Goal: Information Seeking & Learning: Check status

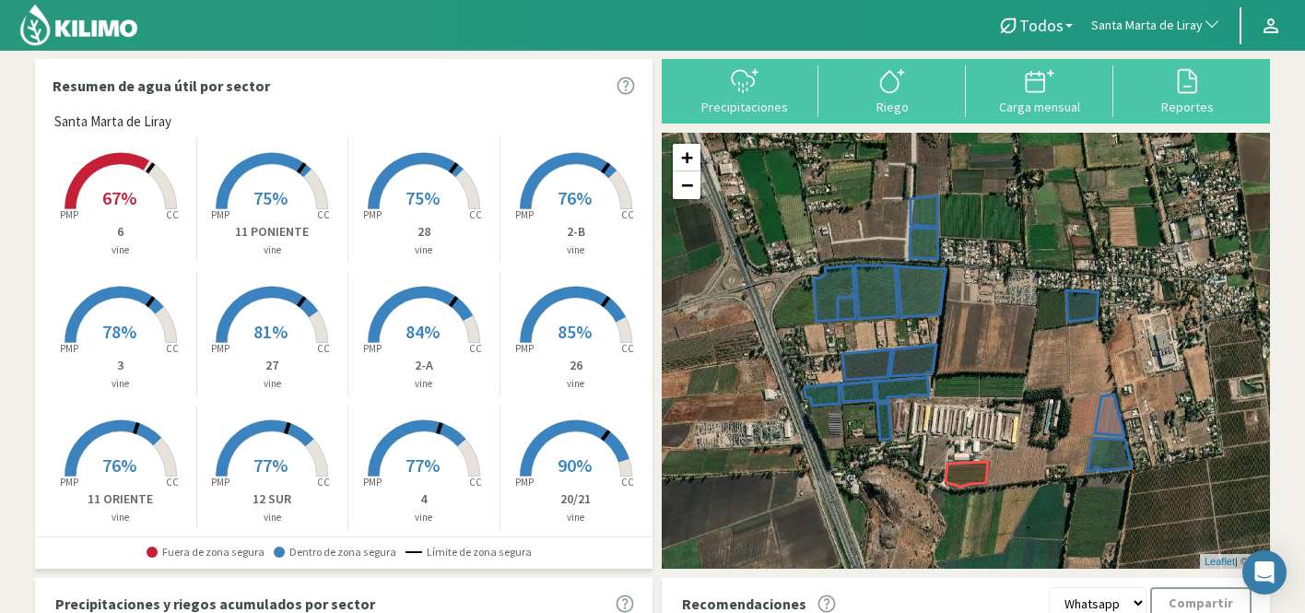
click at [1168, 37] on button "Santa Marta de Liray" at bounding box center [1156, 26] width 148 height 41
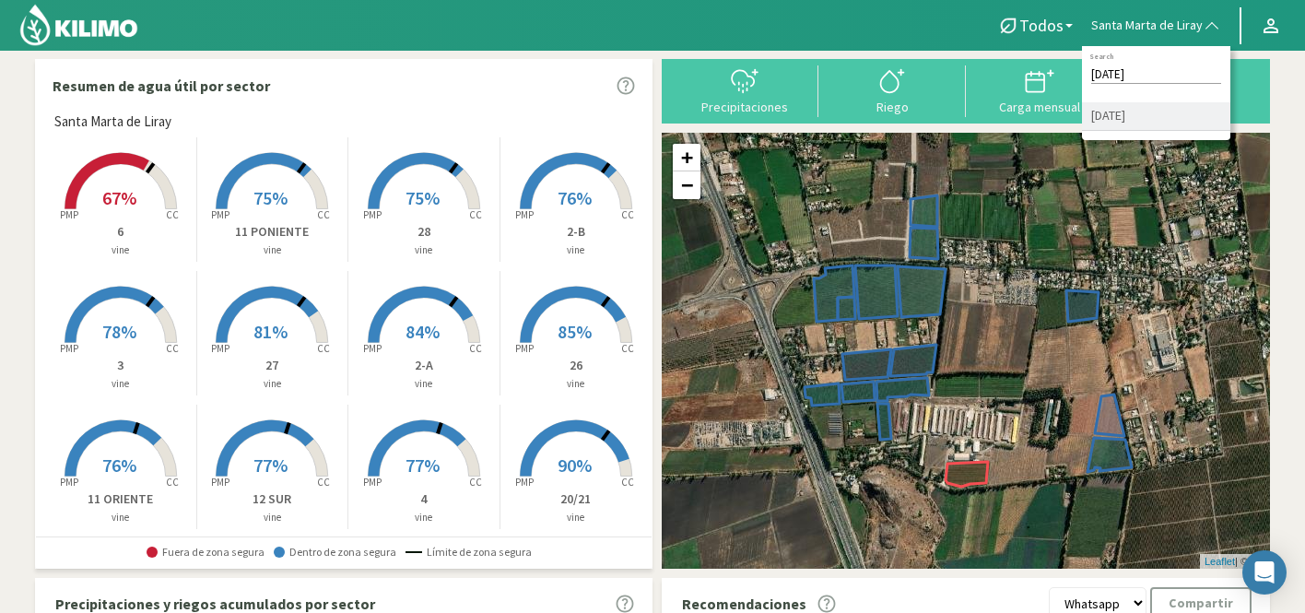
type input "[DATE]"
click at [1125, 117] on li "[DATE]" at bounding box center [1156, 116] width 148 height 29
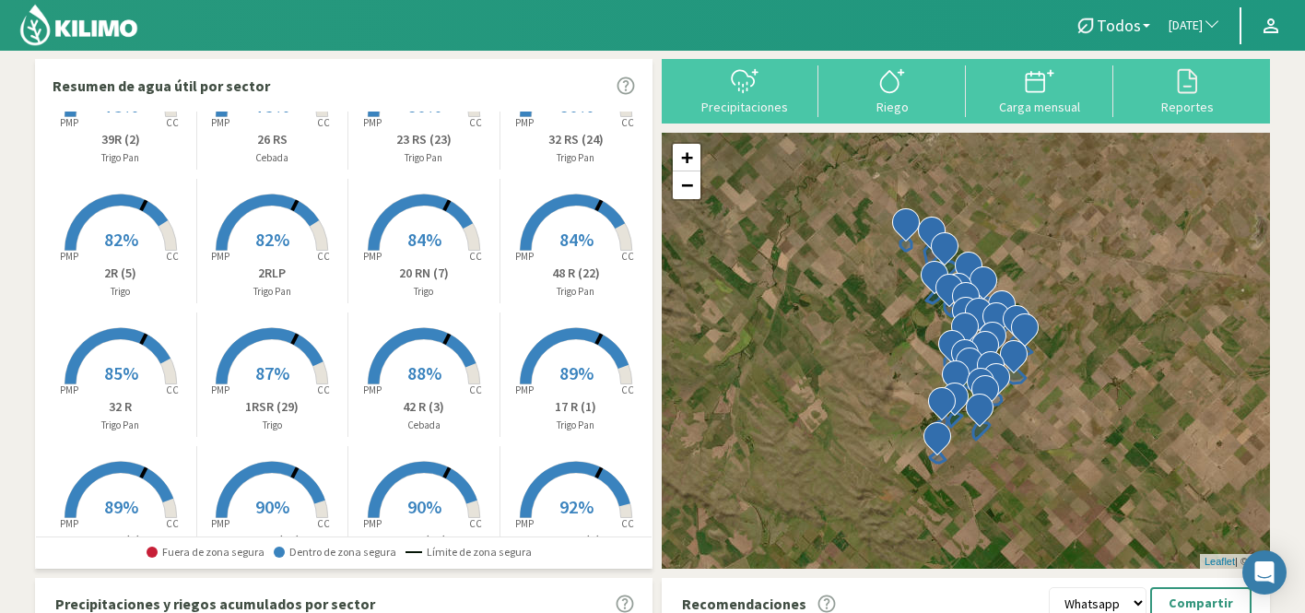
scroll to position [95, 0]
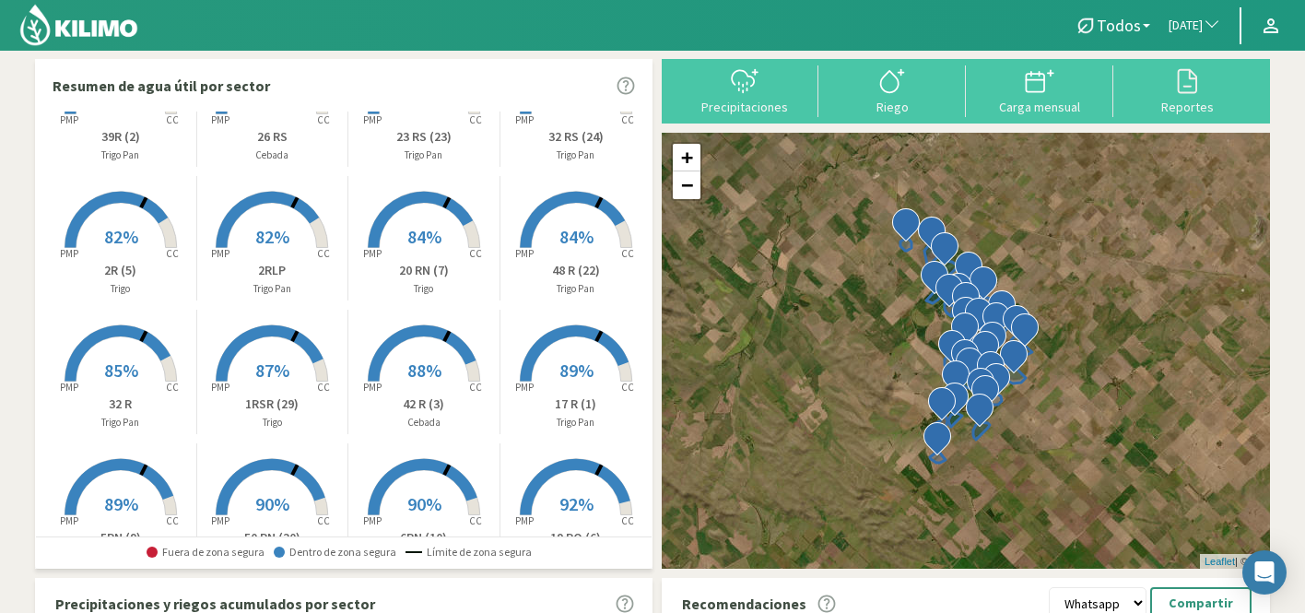
click at [276, 361] on span "87%" at bounding box center [272, 370] width 34 height 23
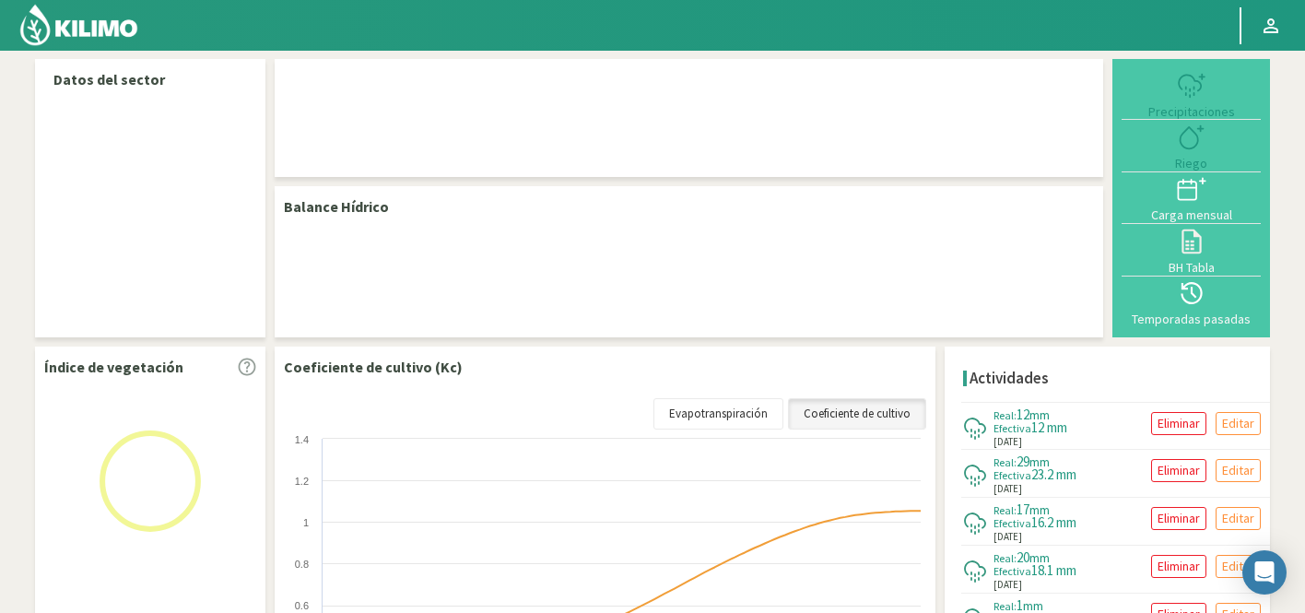
select select "262: Object"
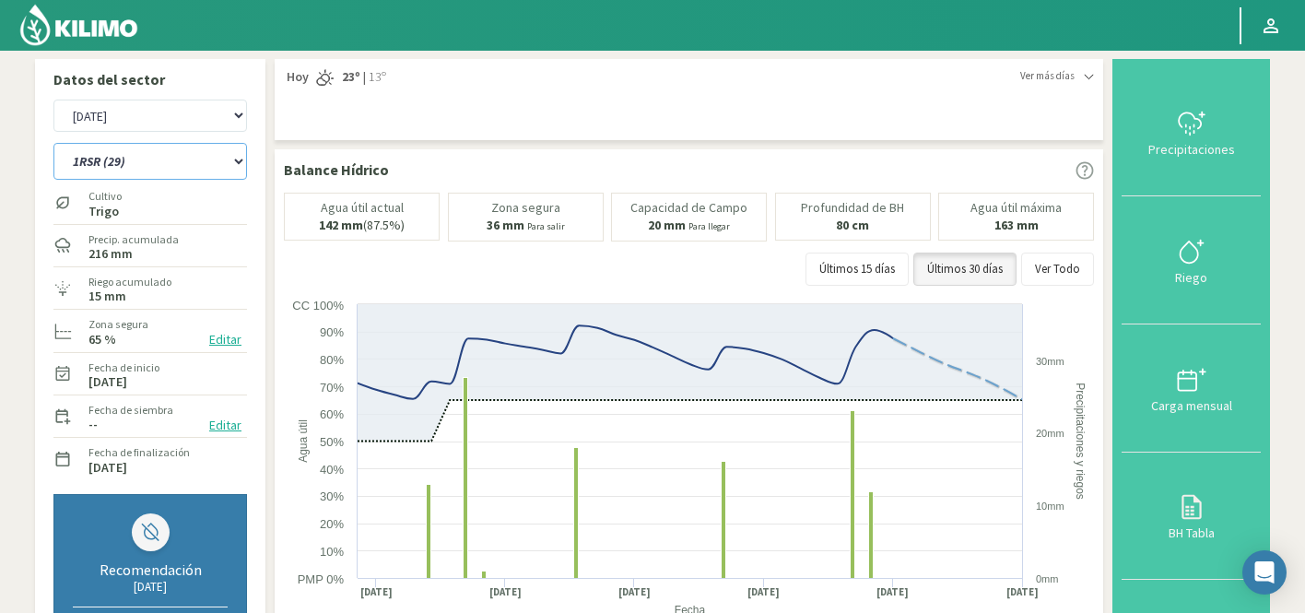
click at [154, 166] on select "12 RS (25) 17 R (1) 19 RO (6) 1RLPS 1RSR (29) 20 RN (7) 21 RAB (28) 21 RN (8) 2…" at bounding box center [150, 161] width 194 height 37
click at [156, 169] on select "12 RS (25) 17 R (1) 19 RO (6) 1RLPS 1RSR (29) 20 RN (7) 21 RAB (28) 21 RN (8) 2…" at bounding box center [150, 161] width 194 height 37
click at [1057, 0] on html "Principal Perfil Perfil Salir Datos del sector Agr. Huertos de Chocalan Agrícol…" at bounding box center [652, 306] width 1305 height 613
click at [75, 163] on select "12 RS (25) 17 R (1) 19 RO (6) 1RLPS 1RSR (29) 20 RN (7) 21 RAB (28) 21 RN (8) 2…" at bounding box center [150, 161] width 194 height 37
click at [53, 143] on select "12 RS (25) 17 R (1) 19 RO (6) 1RLPS 1RSR (29) 20 RN (7) 21 RAB (28) 21 RN (8) 2…" at bounding box center [150, 161] width 194 height 37
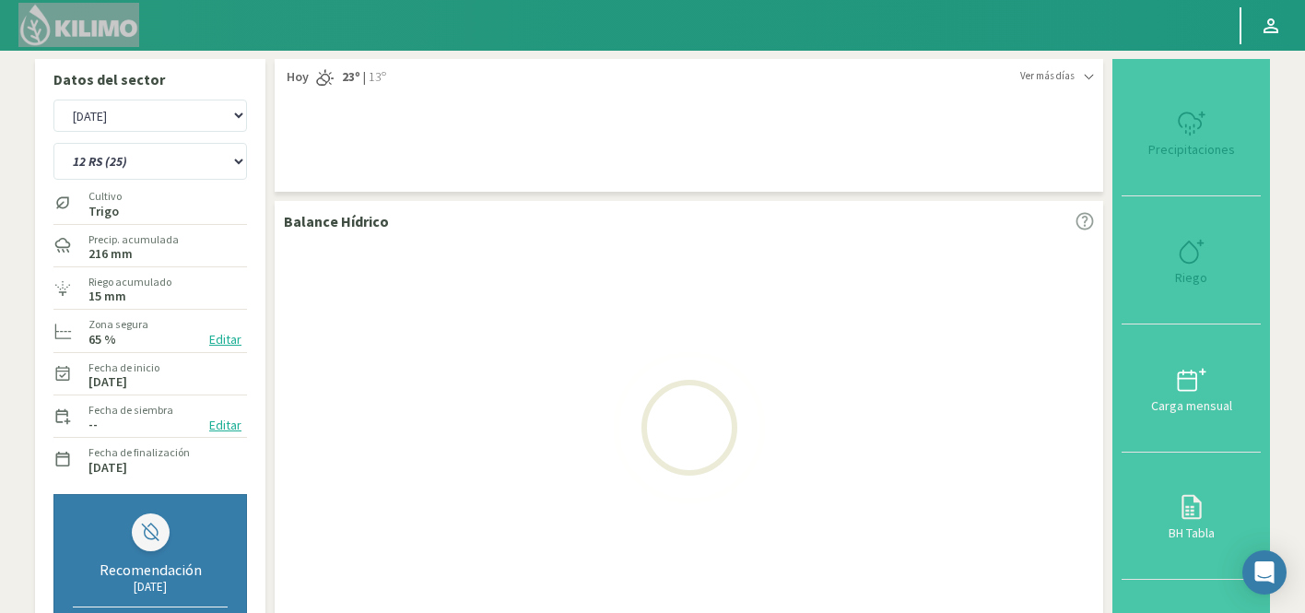
select select "4: Object"
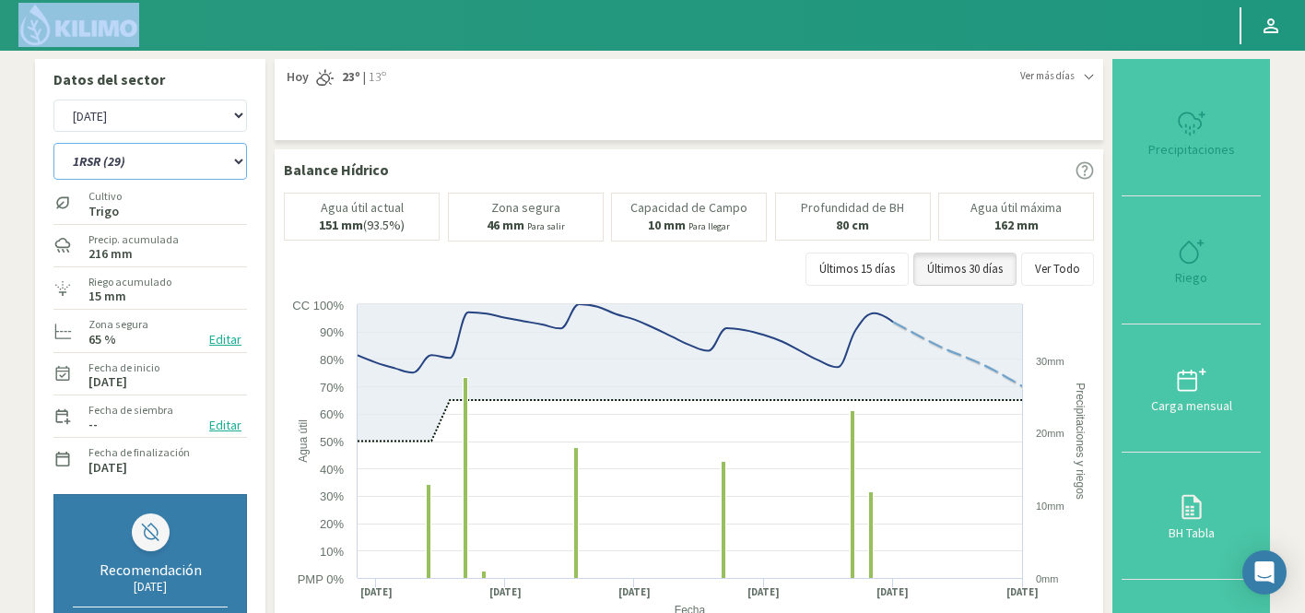
select select "562: Object"
click at [128, 171] on select "12 RS (25) 17 R (1) 19 RO (6) 1RLPS 1RSR (29) 20 RN (7) 21 RAB (28) 21 RN (8) 2…" at bounding box center [150, 161] width 194 height 37
click at [53, 143] on select "12 RS (25) 17 R (1) 19 RO (6) 1RLPS 1RSR (29) 20 RN (7) 21 RAB (28) 21 RN (8) 2…" at bounding box center [150, 161] width 194 height 37
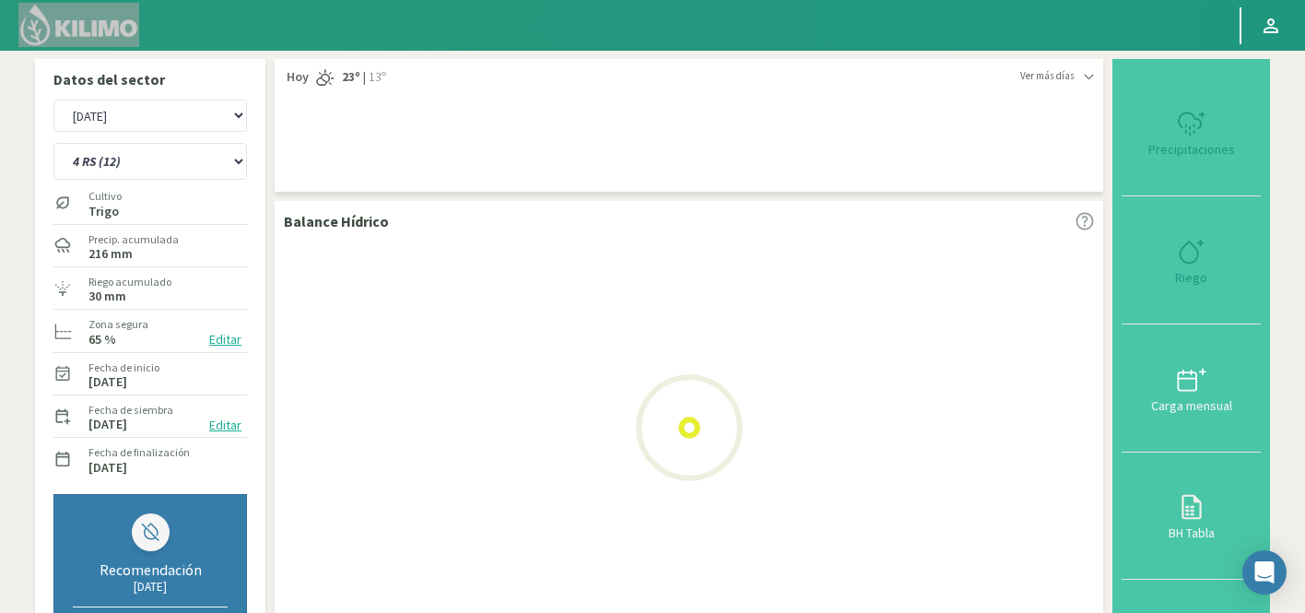
select select "31: Object"
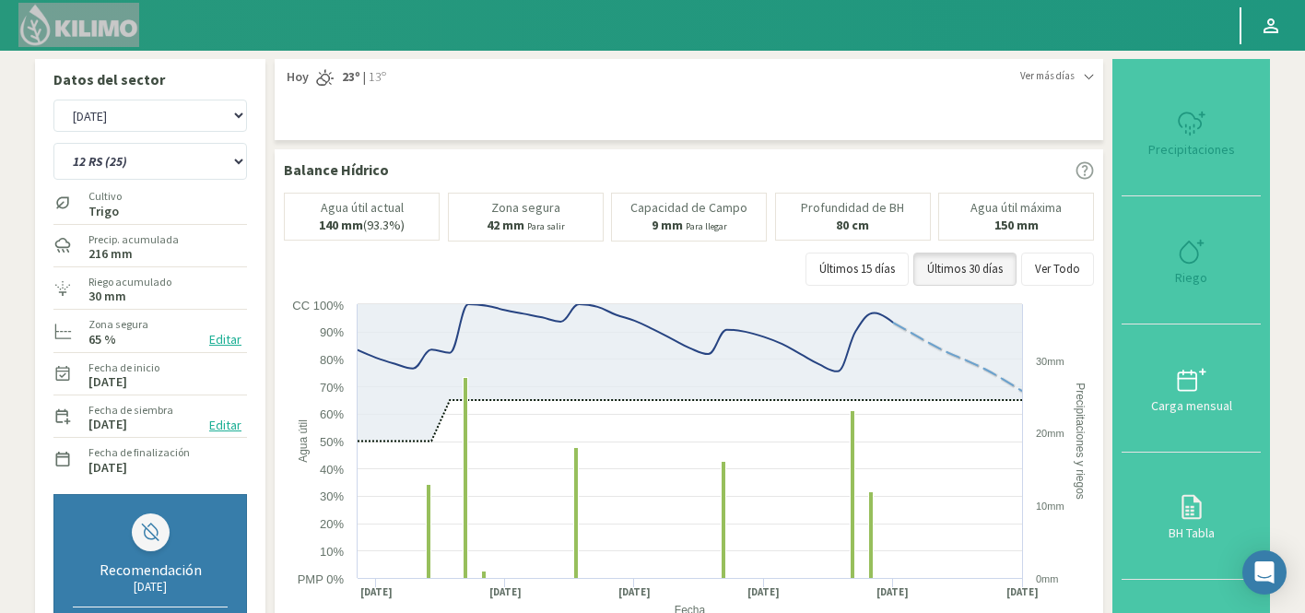
select select "862: Object"
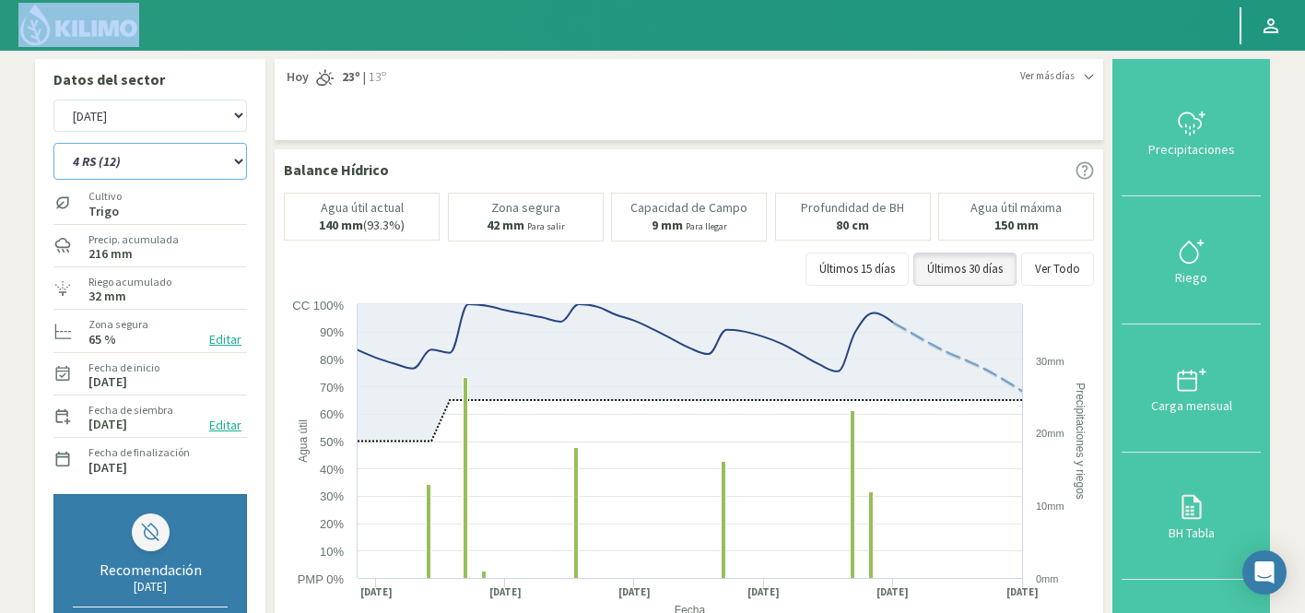
click at [173, 171] on select "12 RS (25) 17 R (1) 19 RO (6) 1RLPS 1RSR (29) 20 RN (7) 21 RAB (28) 21 RN (8) 2…" at bounding box center [150, 161] width 194 height 37
click at [53, 143] on select "12 RS (25) 17 R (1) 19 RO (6) 1RLPS 1RSR (29) 20 RN (7) 21 RAB (28) 21 RN (8) 2…" at bounding box center [150, 161] width 194 height 37
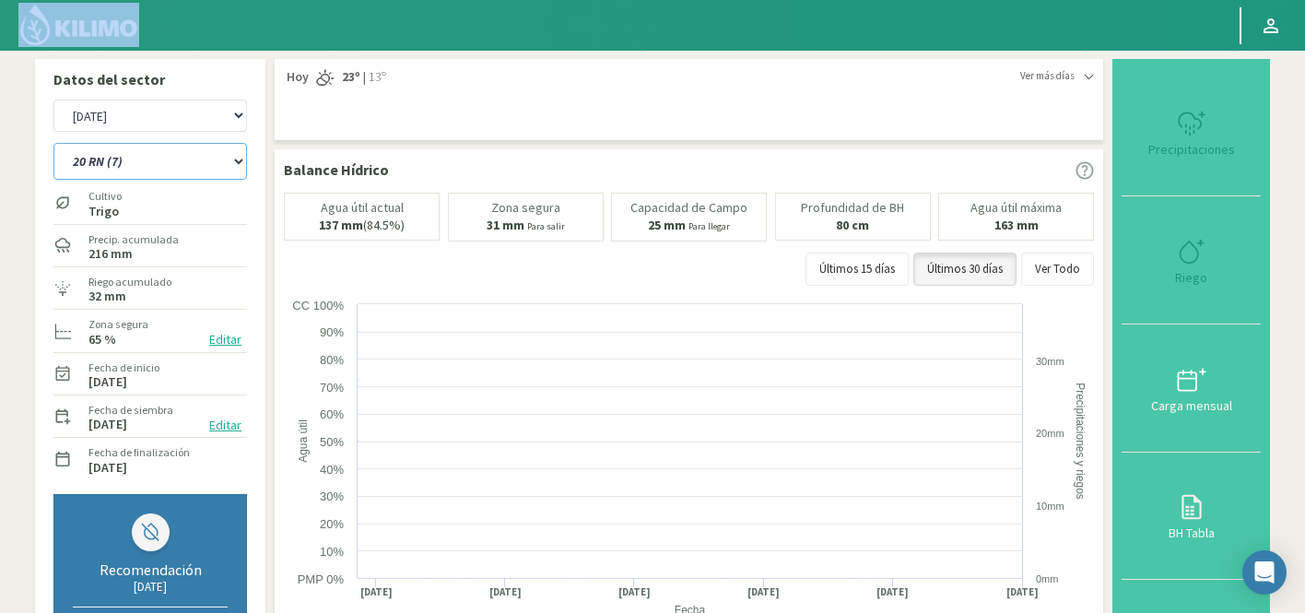
select select "88: Object"
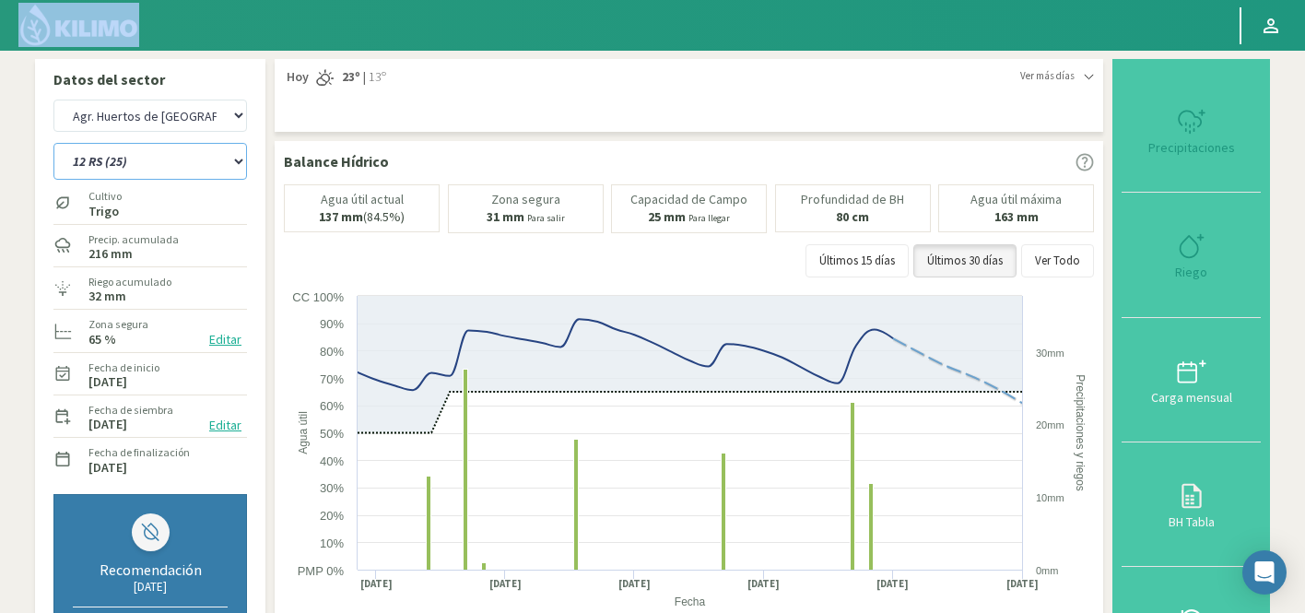
select select "1162: Object"
click at [181, 163] on select "12 RS (25) 17 R (1) 19 RO (6) 1RLPS 1RSR (29) 20 RN (7) 21 RAB (28) 21 RN (8) 2…" at bounding box center [150, 161] width 194 height 37
click at [53, 143] on select "12 RS (25) 17 R (1) 19 RO (6) 1RLPS 1RSR (29) 20 RN (7) 21 RAB (28) 21 RN (8) 2…" at bounding box center [150, 161] width 194 height 37
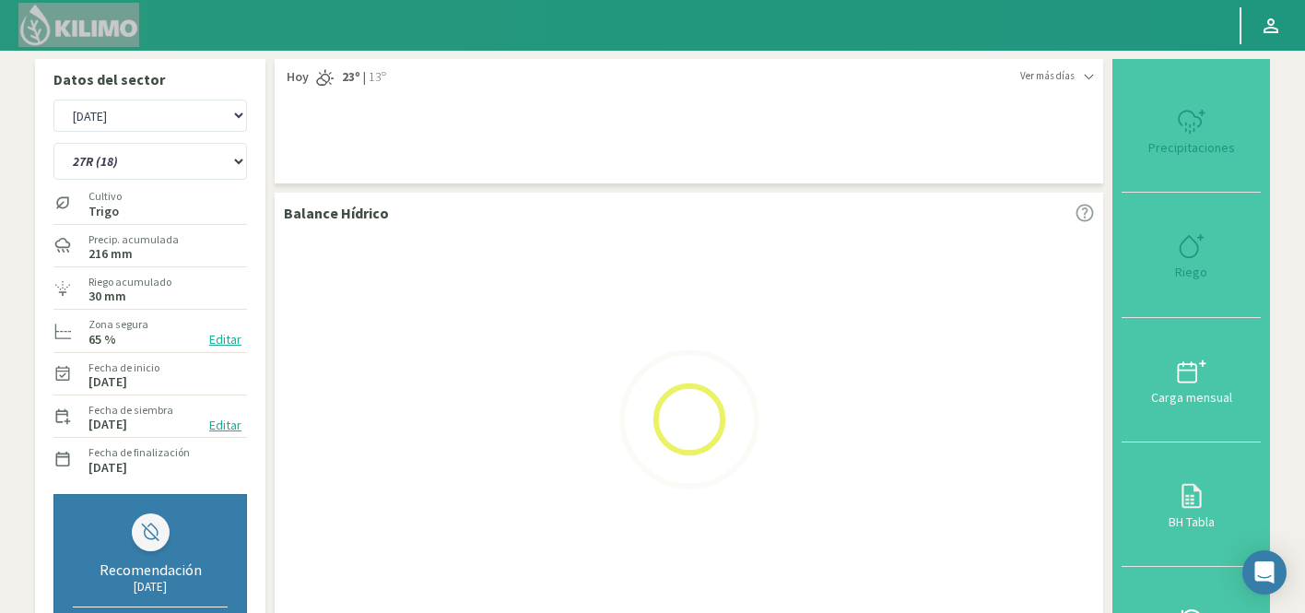
select select "98: Object"
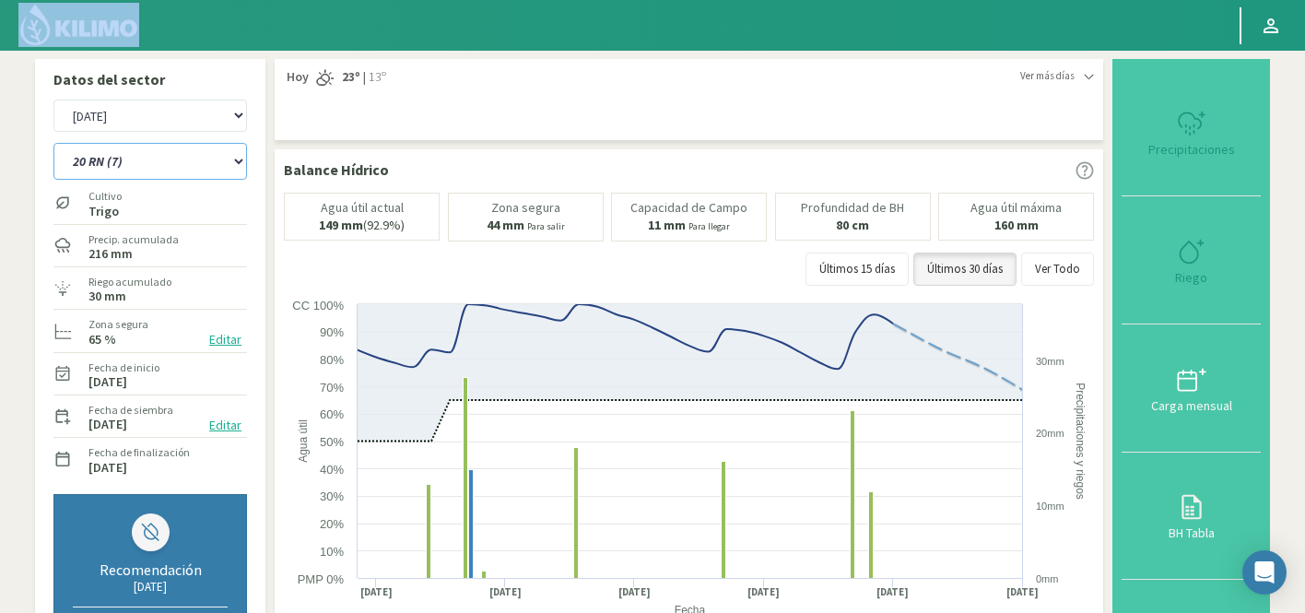
select select "1462: Object"
click at [174, 160] on select "12 RS (25) 17 R (1) 19 RO (6) 1RLPS 1RSR (29) 20 RN (7) 21 RAB (28) 21 RN (8) 2…" at bounding box center [150, 161] width 194 height 37
click at [53, 143] on select "12 RS (25) 17 R (1) 19 RO (6) 1RLPS 1RSR (29) 20 RN (7) 21 RAB (28) 21 RN (8) 2…" at bounding box center [150, 161] width 194 height 37
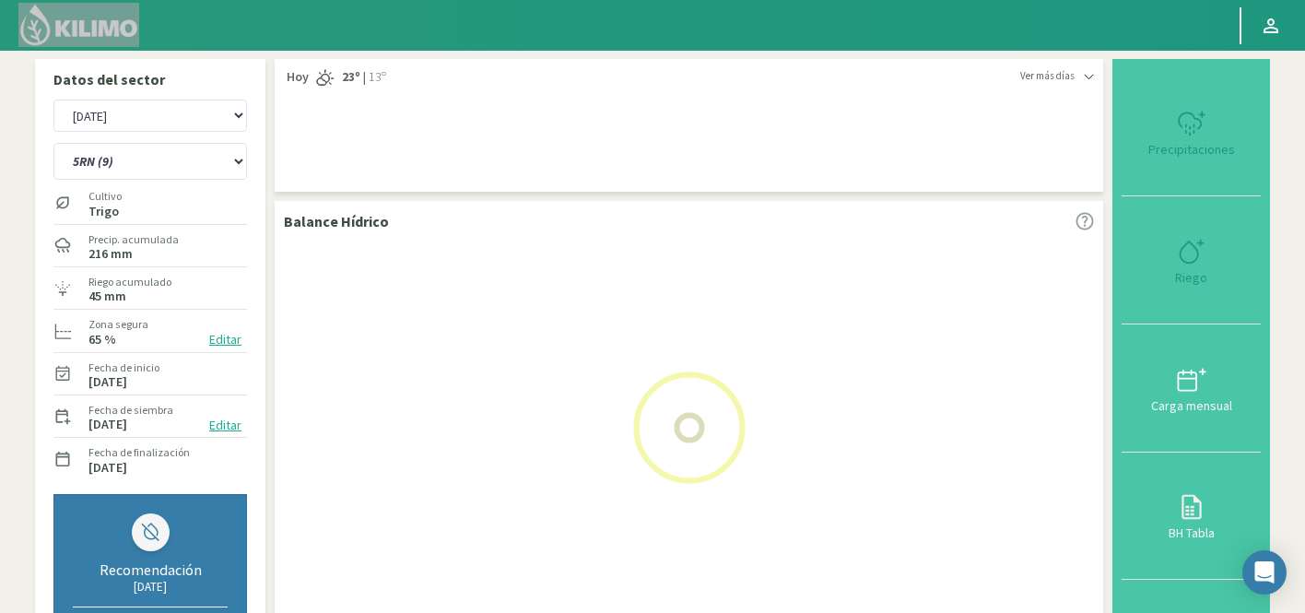
select select "136: Object"
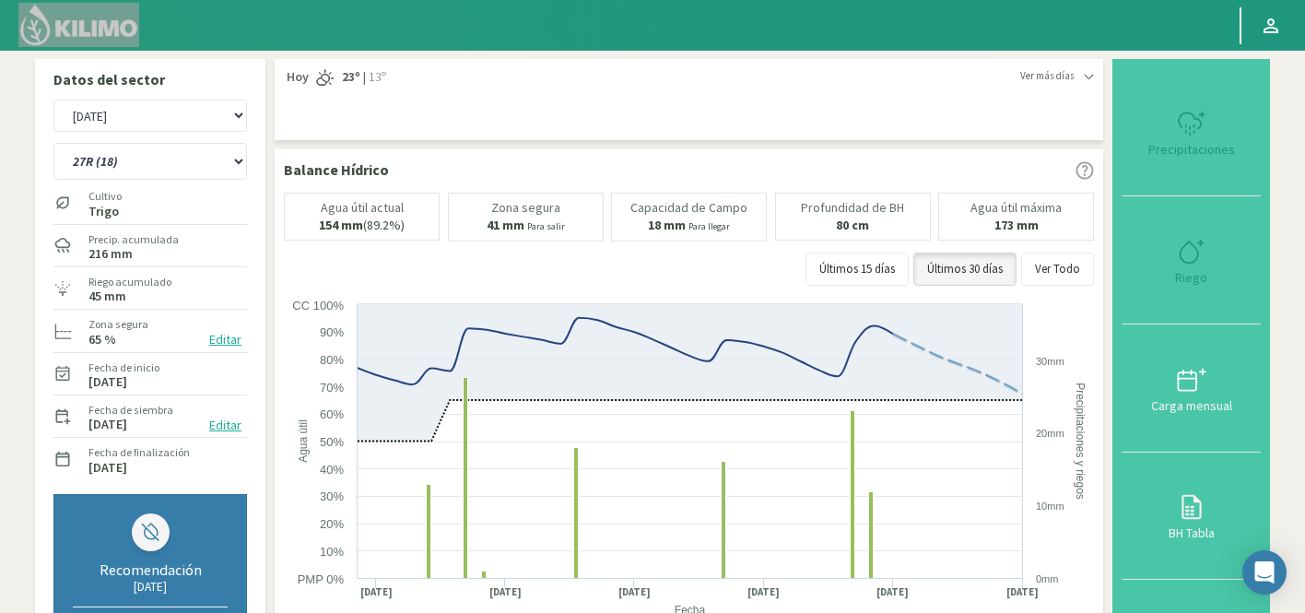
select select "1762: Object"
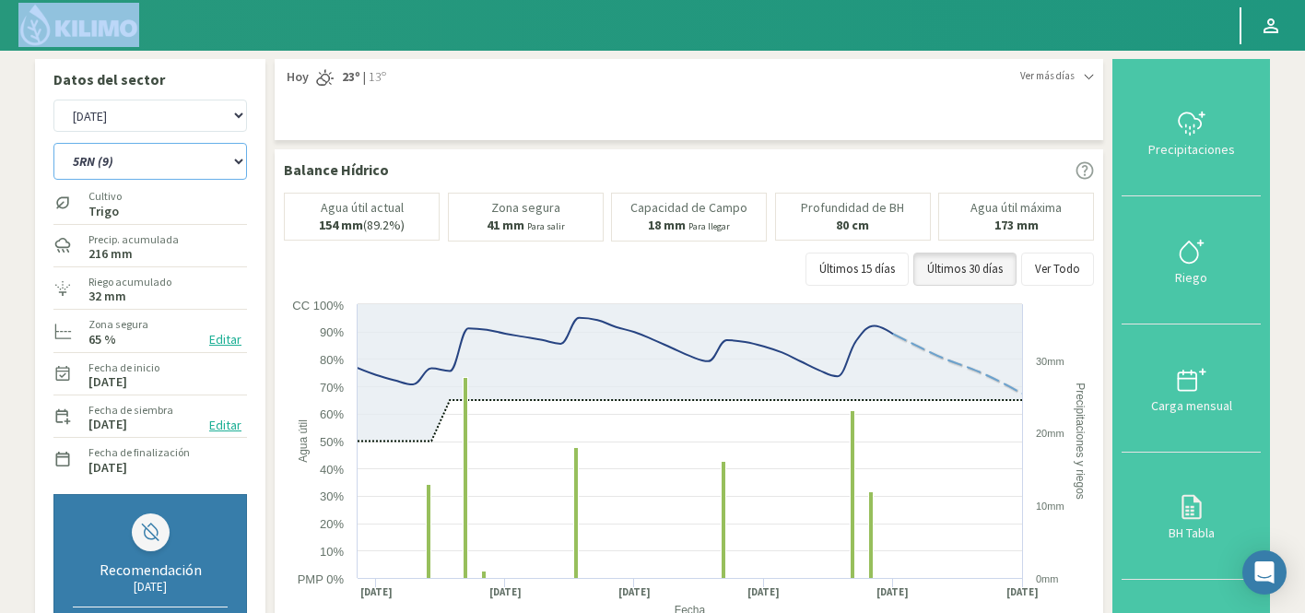
click at [173, 156] on select "12 RS (25) 17 R (1) 19 RO (6) 1RLPS 1RSR (29) 20 RN (7) 21 RAB (28) 21 RN (8) 2…" at bounding box center [150, 161] width 194 height 37
click at [53, 143] on select "12 RS (25) 17 R (1) 19 RO (6) 1RLPS 1RSR (29) 20 RN (7) 21 RAB (28) 21 RN (8) 2…" at bounding box center [150, 161] width 194 height 37
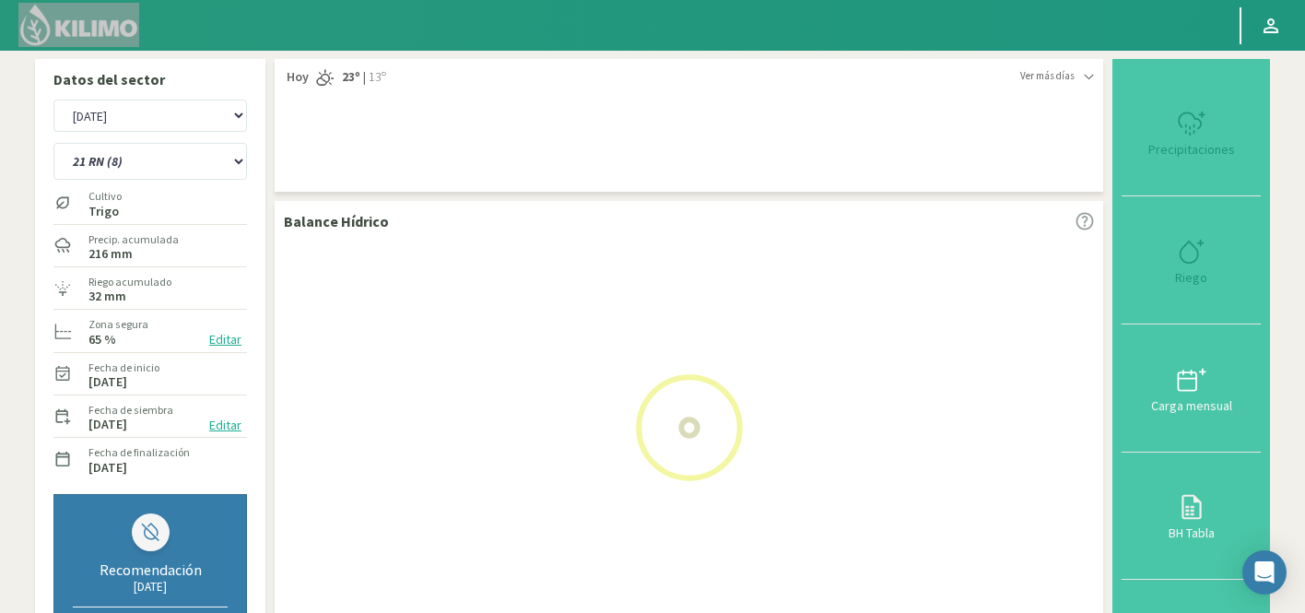
select select "183: Object"
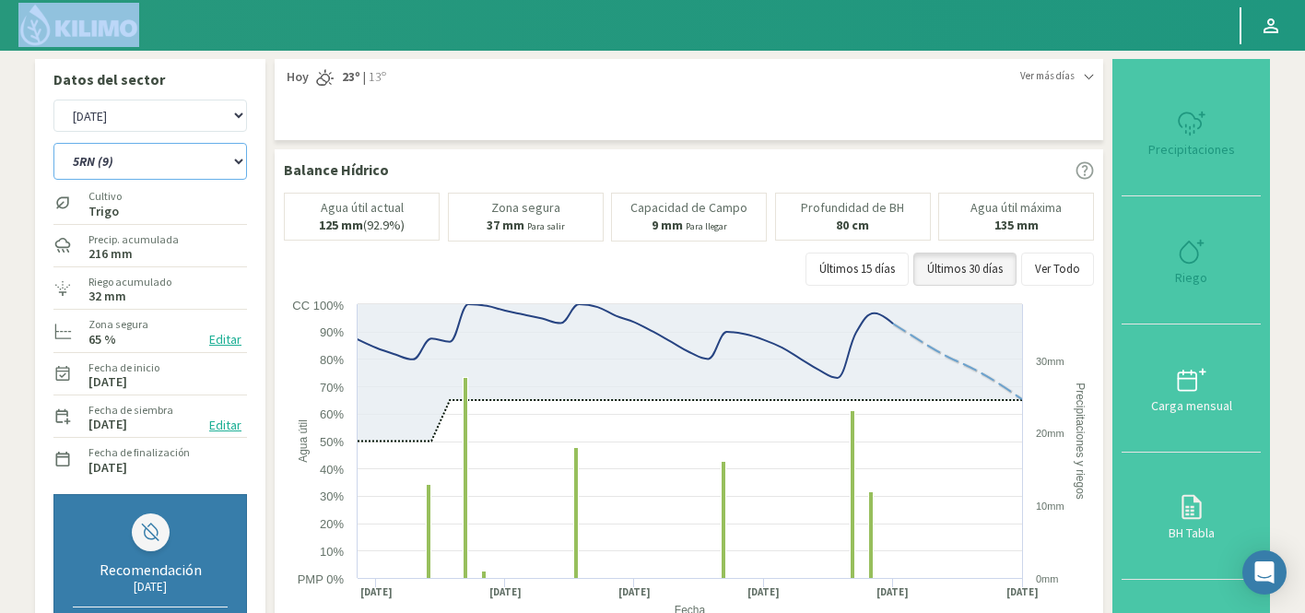
select select "2062: Object"
click at [127, 161] on select "12 RS (25) 17 R (1) 19 RO (6) 1RLPS 1RSR (29) 20 RN (7) 21 RAB (28) 21 RN (8) 2…" at bounding box center [150, 161] width 194 height 37
click at [747, 0] on html "Principal Perfil Perfil Salir Datos del sector Agr. Huertos de Chocalan Agrícol…" at bounding box center [652, 306] width 1305 height 613
click at [191, 149] on select "12 RS (25) 17 R (1) 19 RO (6) 1RLPS 1RSR (29) 20 RN (7) 21 RAB (28) 21 RN (8) 2…" at bounding box center [150, 161] width 194 height 37
click at [53, 143] on select "12 RS (25) 17 R (1) 19 RO (6) 1RLPS 1RSR (29) 20 RN (7) 21 RAB (28) 21 RN (8) 2…" at bounding box center [150, 161] width 194 height 37
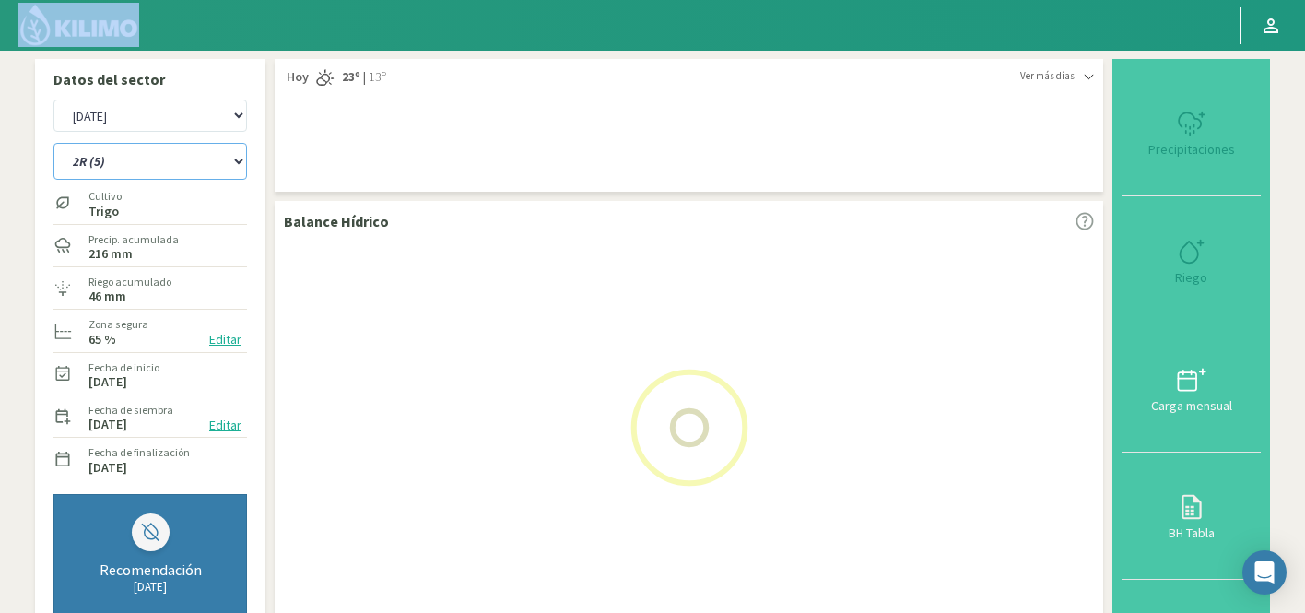
select select "193: Object"
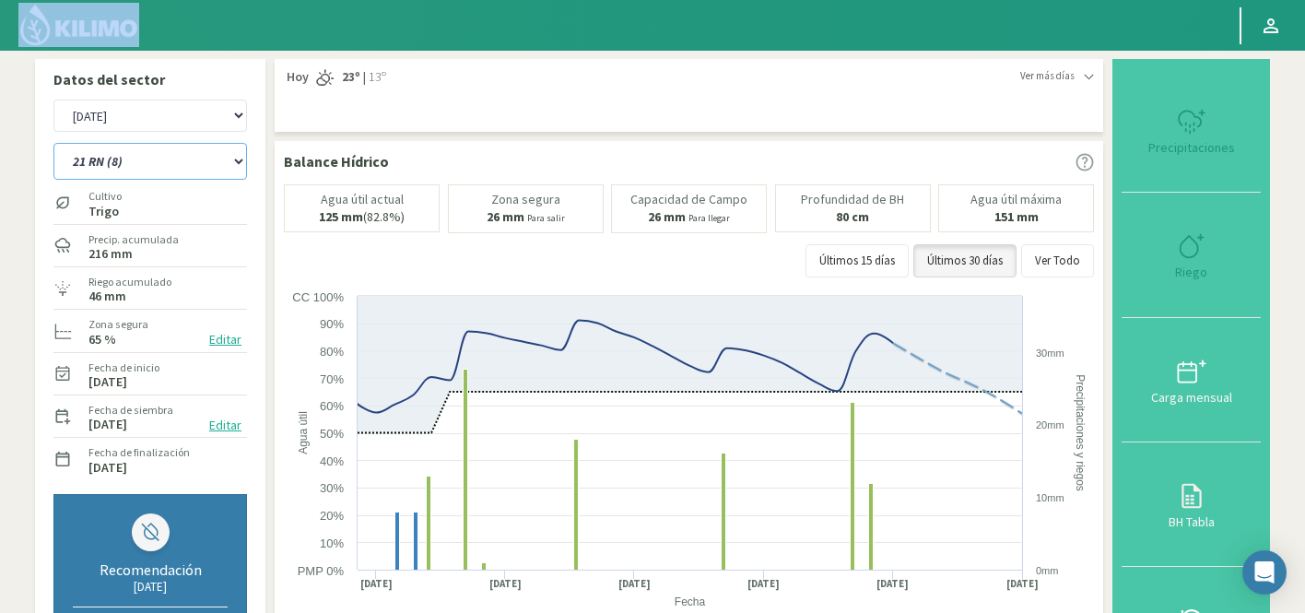
select select "2362: Object"
click at [162, 147] on select "12 RS (25) 17 R (1) 19 RO (6) 1RLPS 1RSR (29) 20 RN (7) 21 RAB (28) 21 RN (8) 2…" at bounding box center [150, 161] width 194 height 37
click at [53, 143] on select "12 RS (25) 17 R (1) 19 RO (6) 1RLPS 1RSR (29) 20 RN (7) 21 RAB (28) 21 RN (8) 2…" at bounding box center [150, 161] width 194 height 37
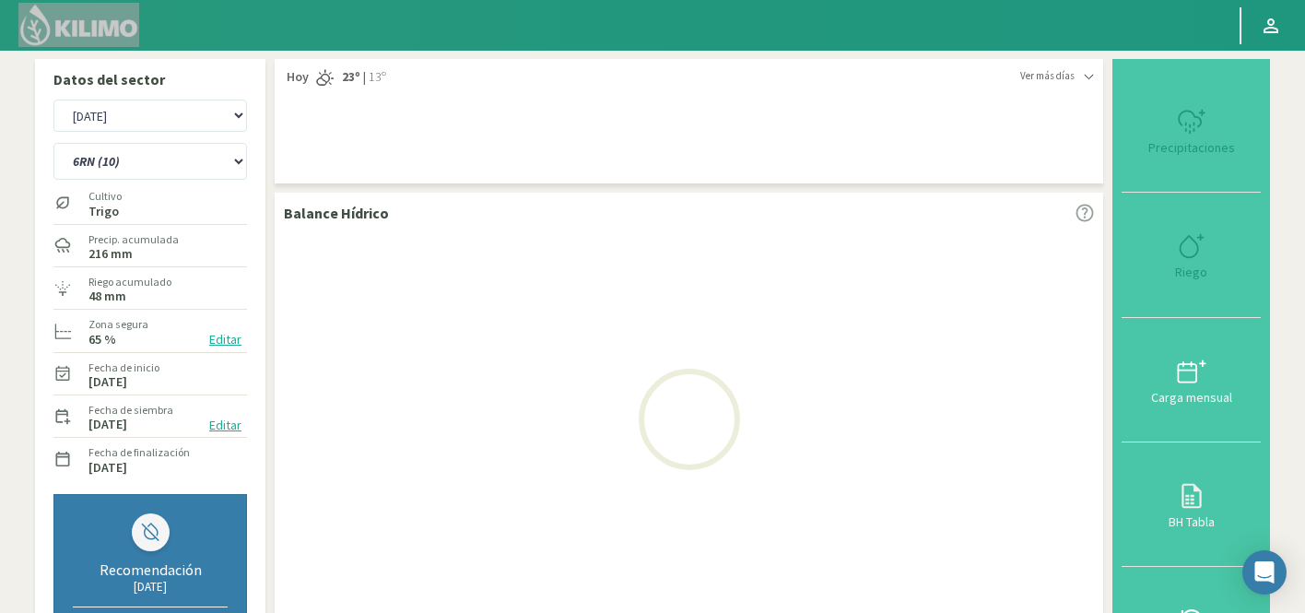
select select "230: Object"
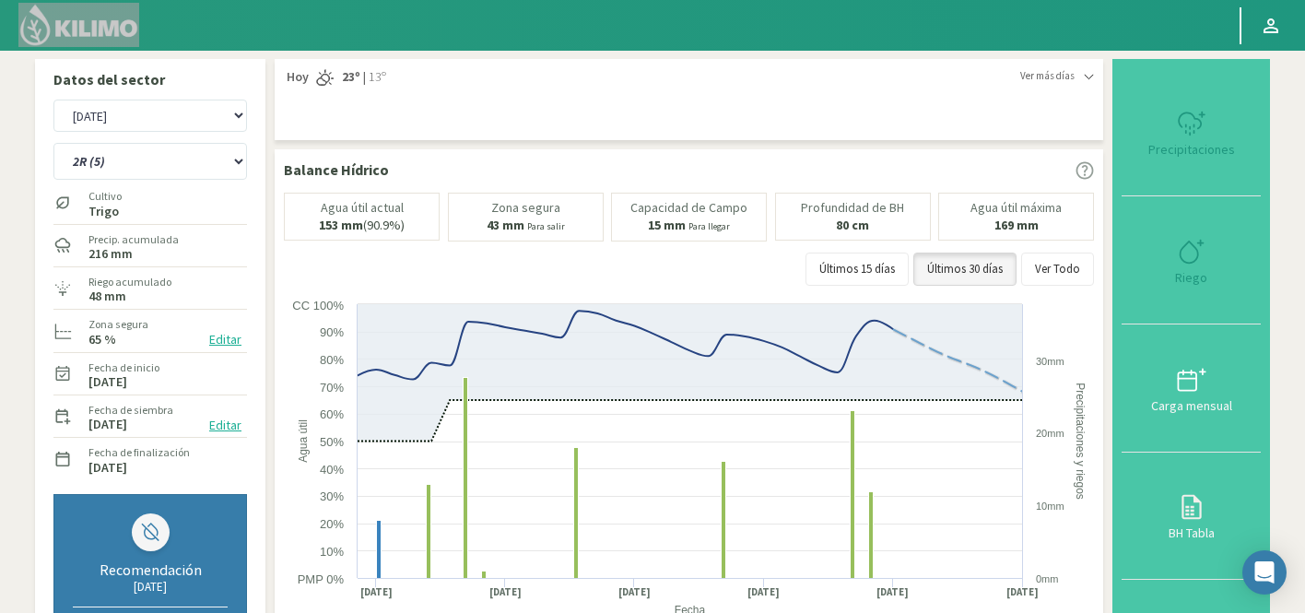
select select "2662: Object"
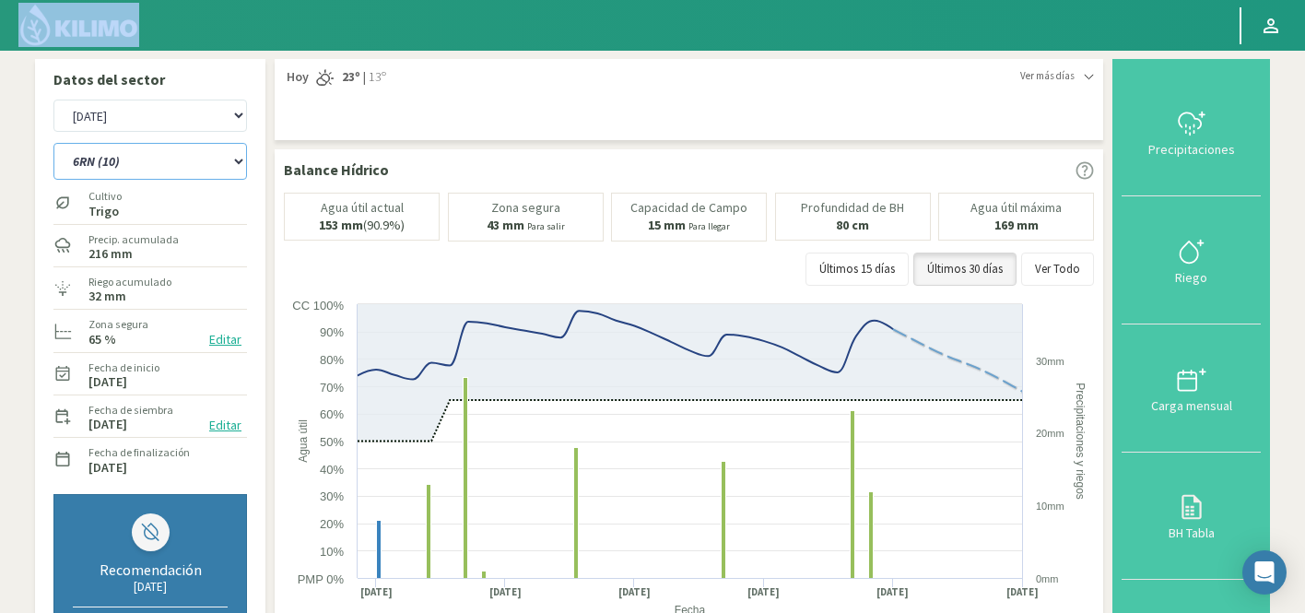
click at [147, 163] on select "12 RS (25) 17 R (1) 19 RO (6) 1RLPS 1RSR (29) 20 RN (7) 21 RAB (28) 21 RN (8) 2…" at bounding box center [150, 161] width 194 height 37
click at [53, 143] on select "12 RS (25) 17 R (1) 19 RO (6) 1RLPS 1RSR (29) 20 RN (7) 21 RAB (28) 21 RN (8) 2…" at bounding box center [150, 161] width 194 height 37
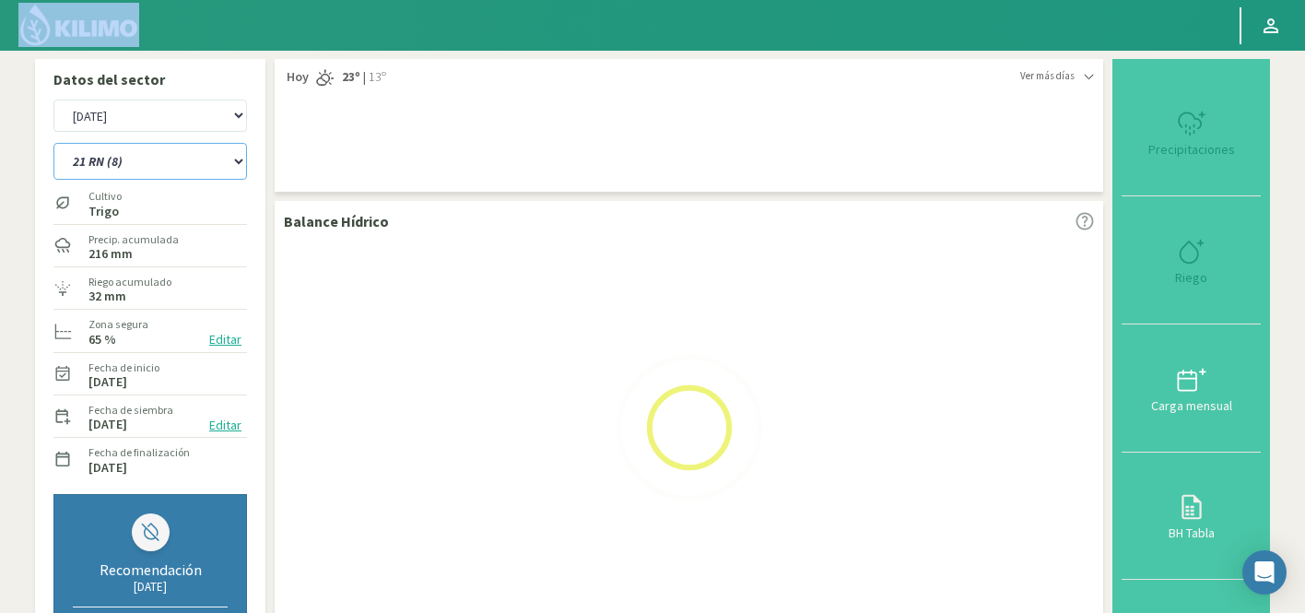
select select "277: Object"
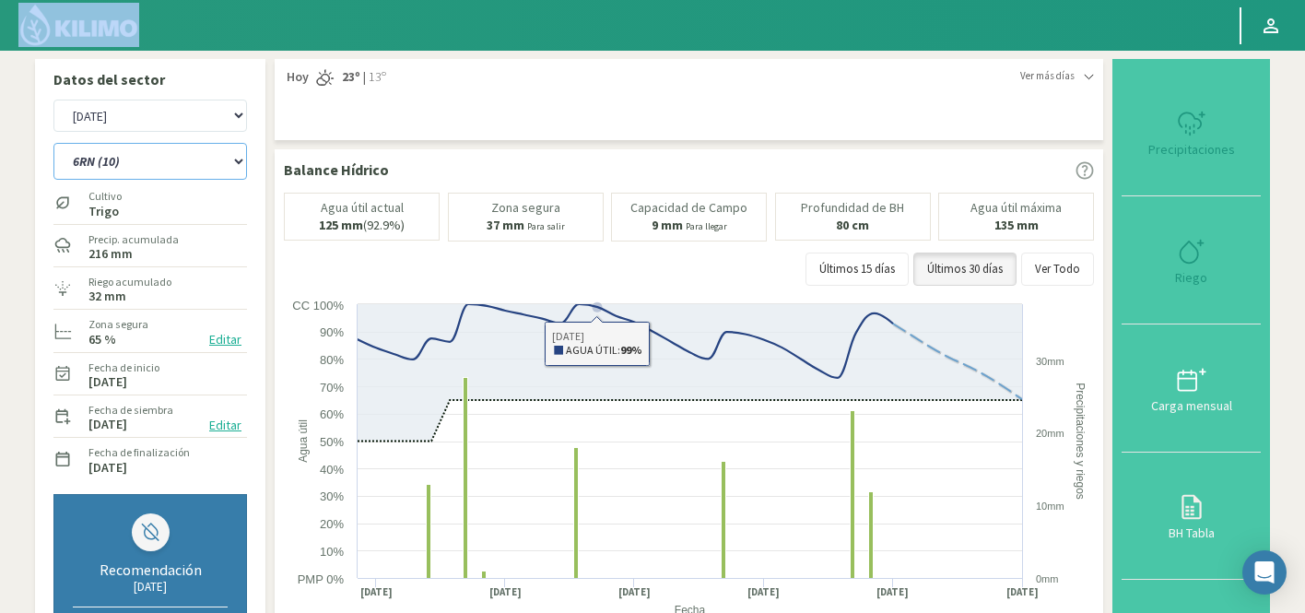
select select "2962: Object"
click at [178, 153] on select "12 RS (25) 17 R (1) 19 RO (6) 1RLPS 1RSR (29) 20 RN (7) 21 RAB (28) 21 RN (8) 2…" at bounding box center [150, 161] width 194 height 37
click at [53, 143] on select "12 RS (25) 17 R (1) 19 RO (6) 1RLPS 1RSR (29) 20 RN (7) 21 RAB (28) 21 RN (8) 2…" at bounding box center [150, 161] width 194 height 37
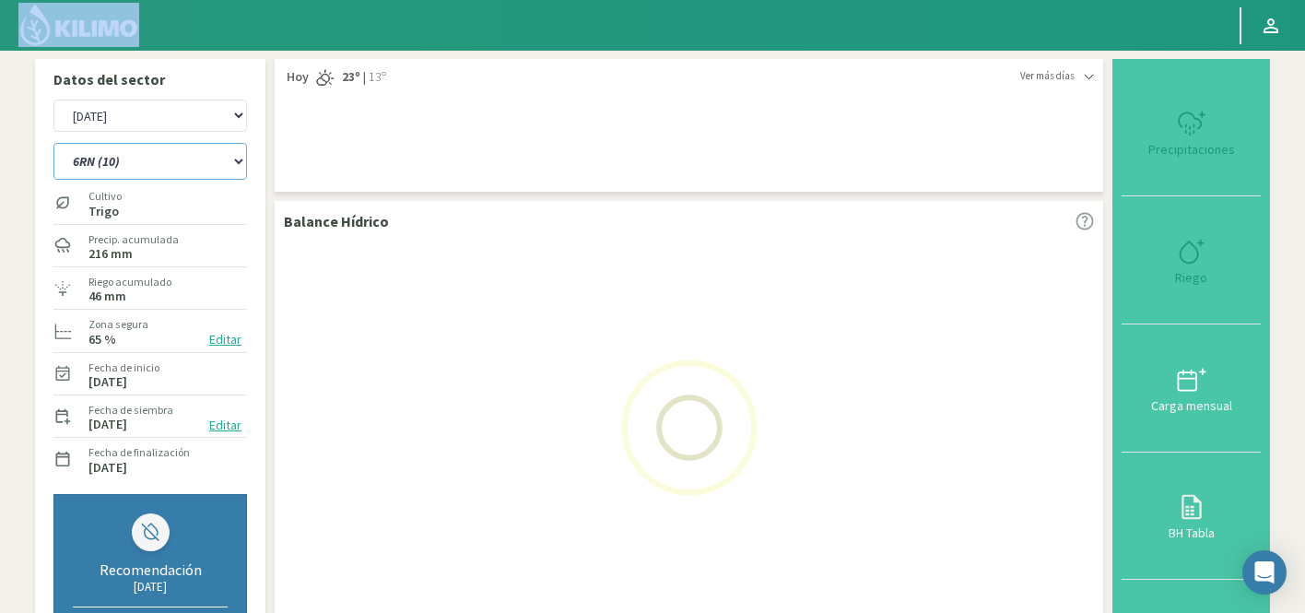
select select "286: Object"
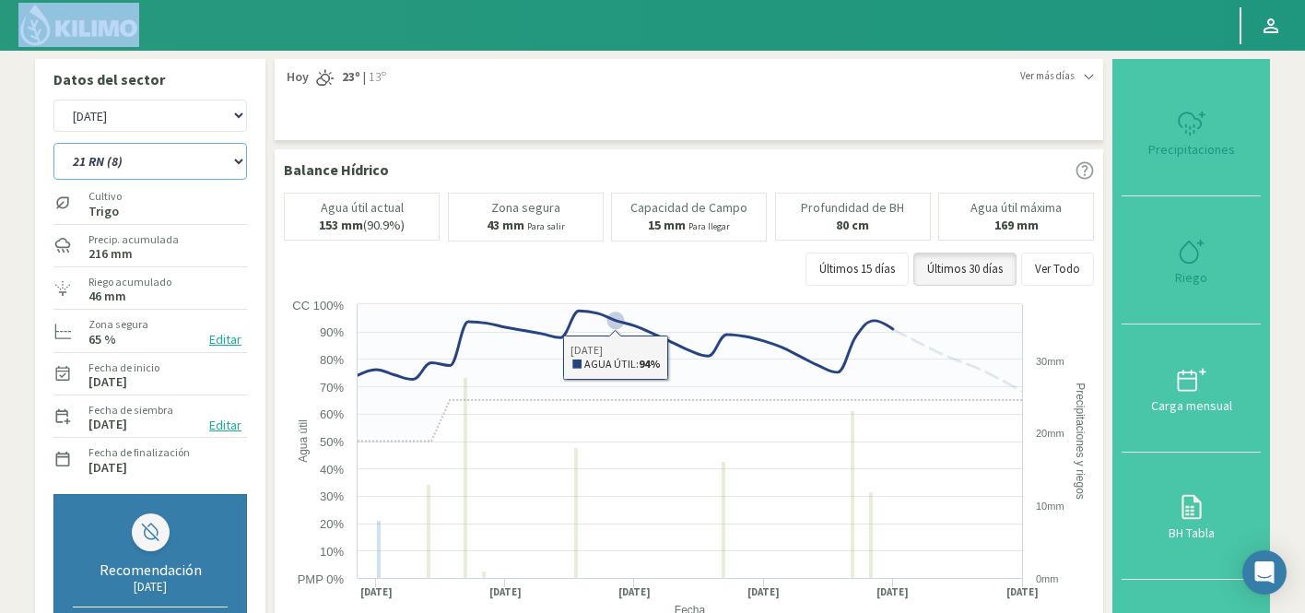
select select "3262: Object"
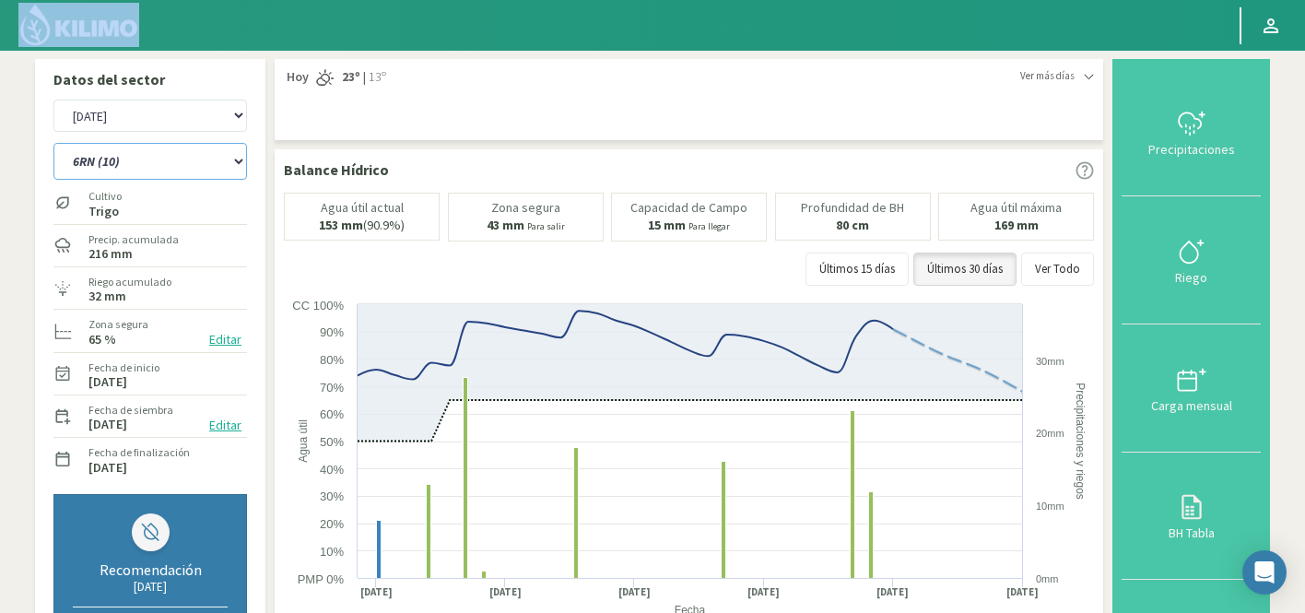
click at [181, 159] on select "12 RS (25) 17 R (1) 19 RO (6) 1RLPS 1RSR (29) 20 RN (7) 21 RAB (28) 21 RN (8) 2…" at bounding box center [150, 161] width 194 height 37
click at [53, 143] on select "12 RS (25) 17 R (1) 19 RO (6) 1RLPS 1RSR (29) 20 RN (7) 21 RAB (28) 21 RN (8) 2…" at bounding box center [150, 161] width 194 height 37
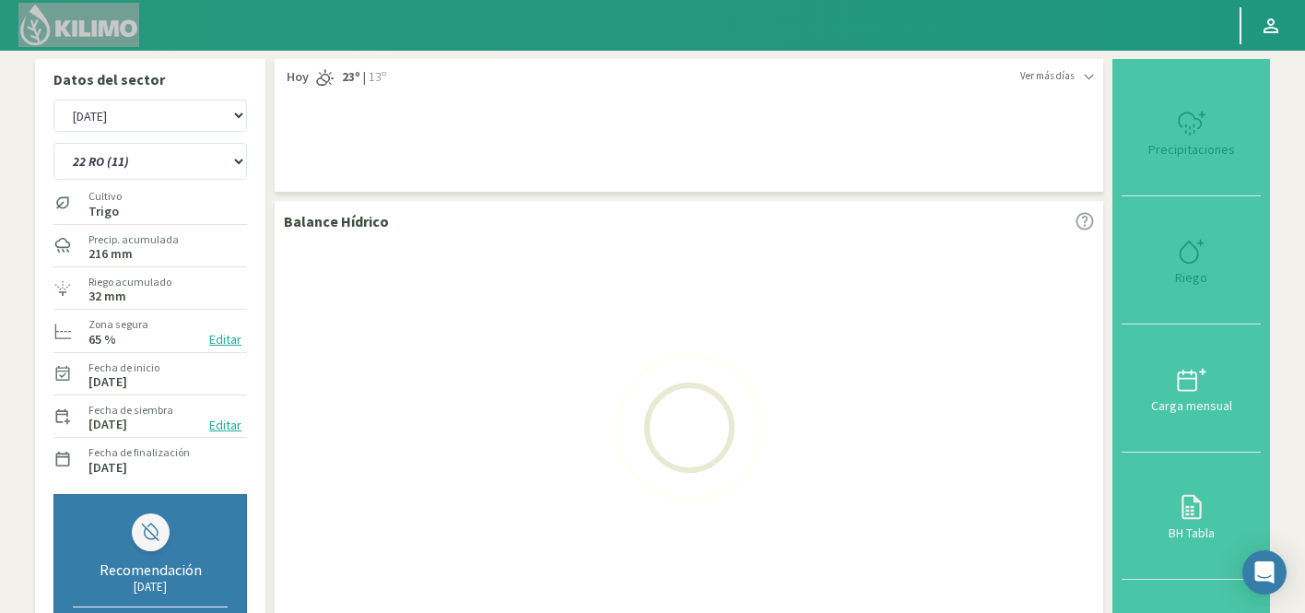
select select "339: Object"
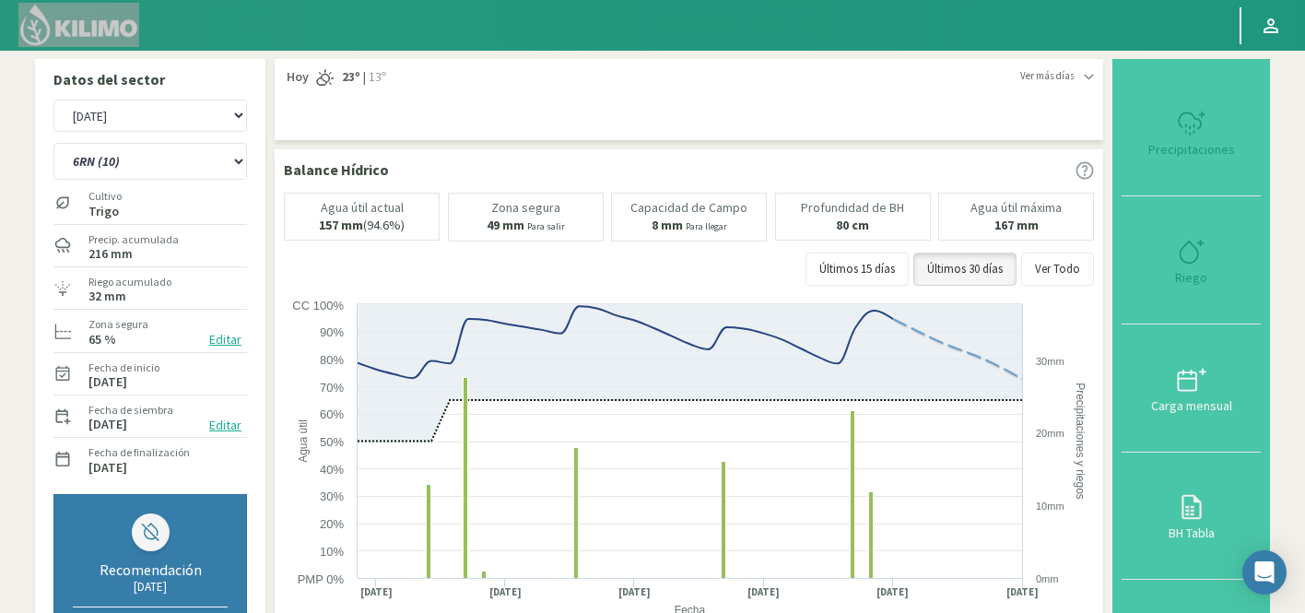
select select "3562: Object"
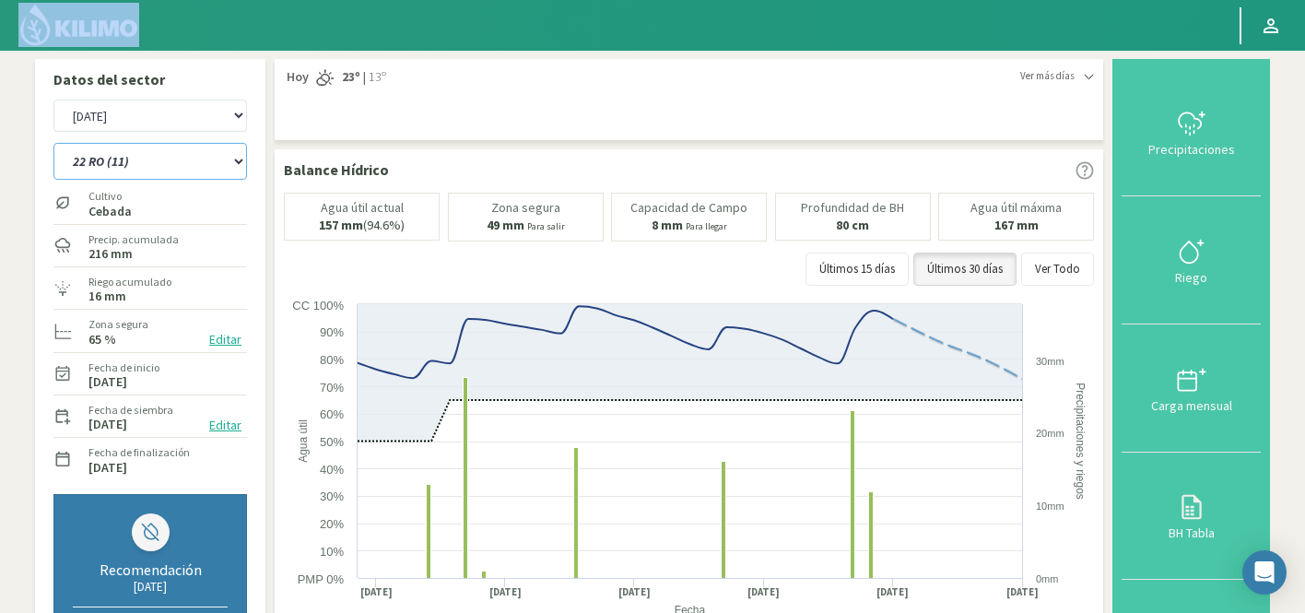
click at [147, 147] on select "12 RS (25) 17 R (1) 19 RO (6) 1RLPS 1RSR (29) 20 RN (7) 21 RAB (28) 21 RN (8) 2…" at bounding box center [150, 161] width 194 height 37
click at [53, 143] on select "12 RS (25) 17 R (1) 19 RO (6) 1RLPS 1RSR (29) 20 RN (7) 21 RAB (28) 21 RN (8) 2…" at bounding box center [150, 161] width 194 height 37
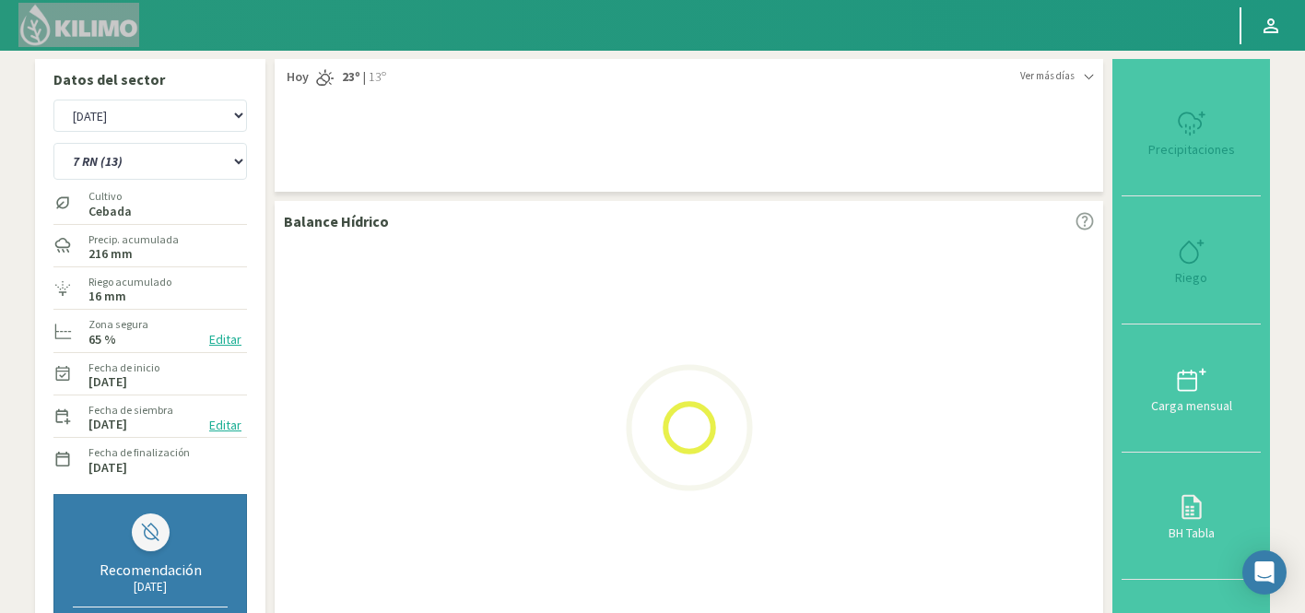
select select "349: Object"
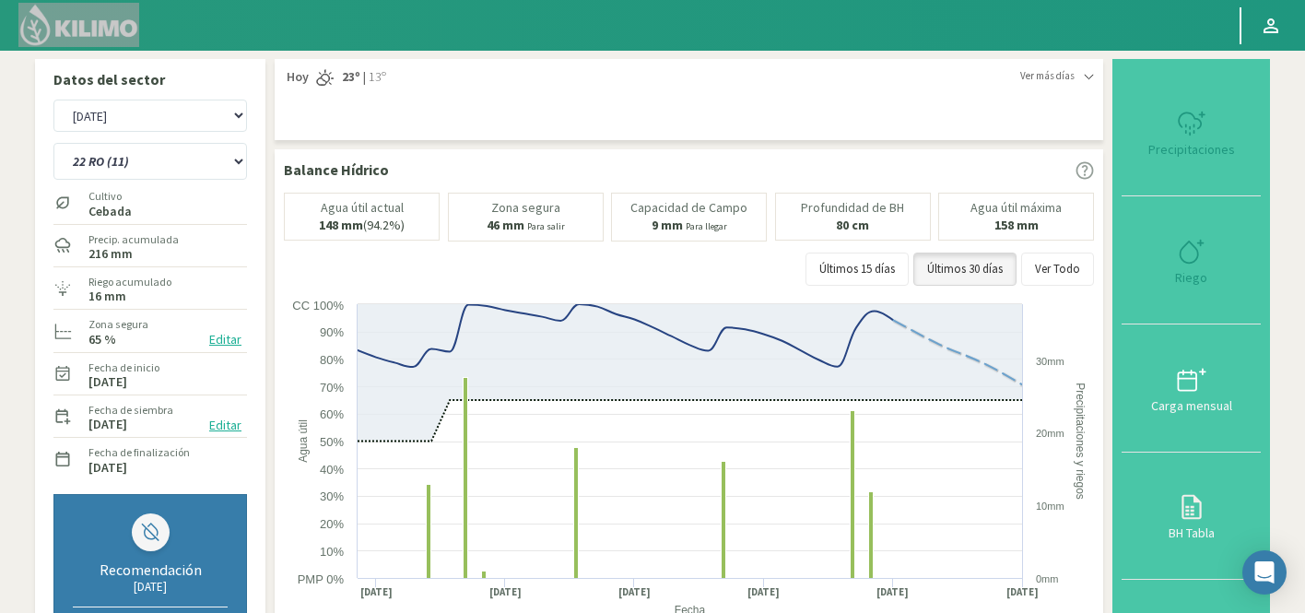
select select "3862: Object"
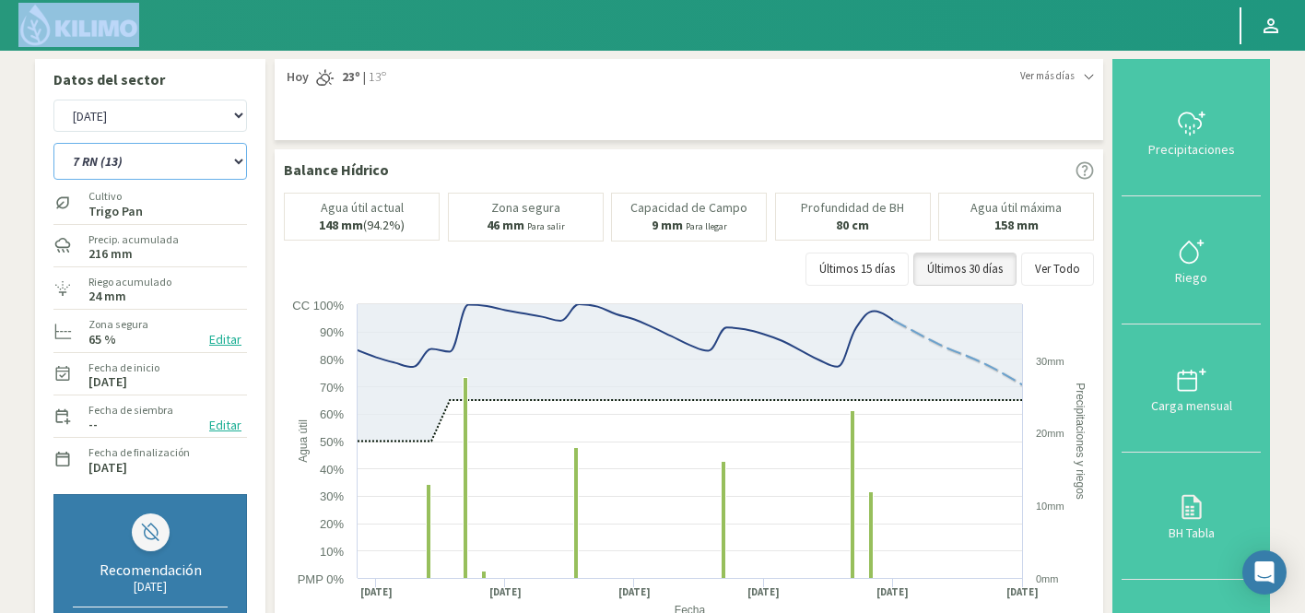
click at [122, 167] on select "12 RS (25) 17 R (1) 19 RO (6) 1RLPS 1RSR (29) 20 RN (7) 21 RAB (28) 21 RN (8) 2…" at bounding box center [150, 161] width 194 height 37
click at [53, 143] on select "12 RS (25) 17 R (1) 19 RO (6) 1RLPS 1RSR (29) 20 RN (7) 21 RAB (28) 21 RN (8) 2…" at bounding box center [150, 161] width 194 height 37
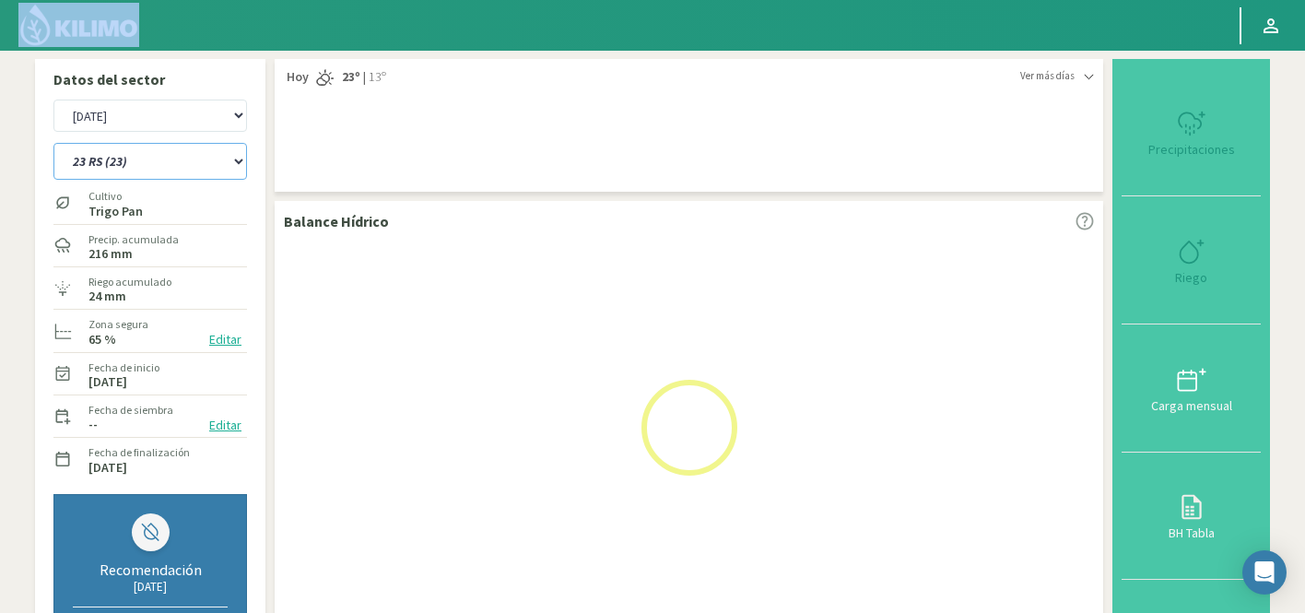
select select "402: Object"
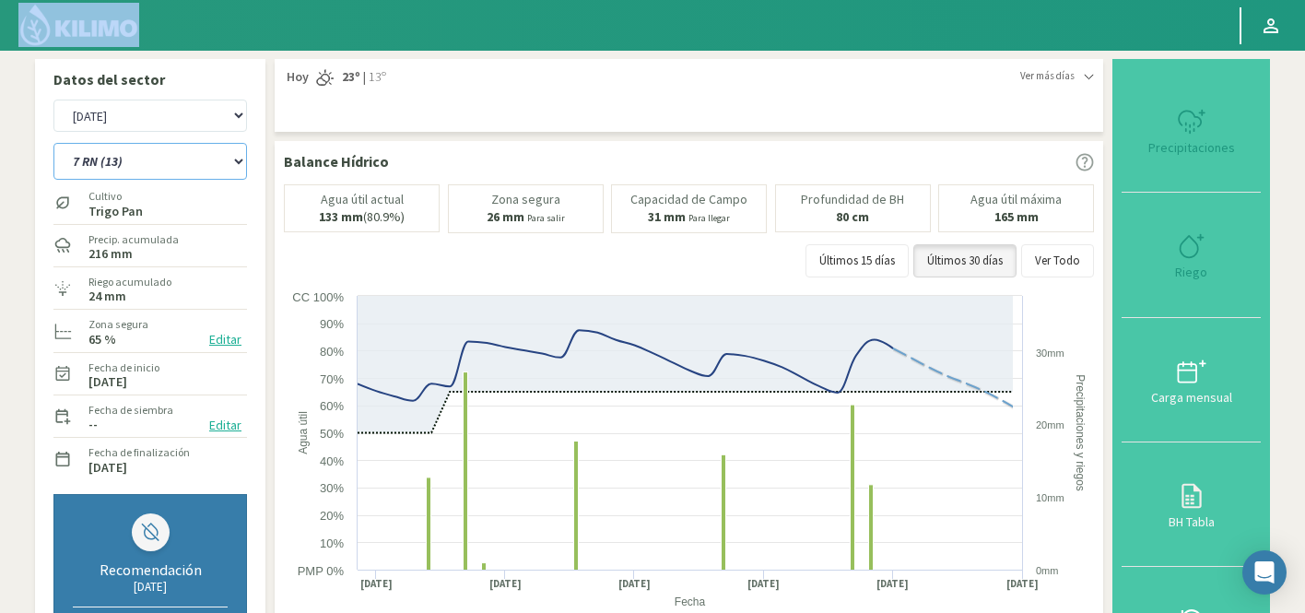
select select "4162: Object"
click at [112, 167] on select "12 RS (25) 17 R (1) 19 RO (6) 1RLPS 1RSR (29) 20 RN (7) 21 RAB (28) 21 RN (8) 2…" at bounding box center [150, 161] width 194 height 37
click at [185, 164] on select "12 RS (25) 17 R (1) 19 RO (6) 1RLPS 1RSR (29) 20 RN (7) 21 RAB (28) 21 RN (8) 2…" at bounding box center [150, 161] width 194 height 37
click at [53, 143] on select "12 RS (25) 17 R (1) 19 RO (6) 1RLPS 1RSR (29) 20 RN (7) 21 RAB (28) 21 RN (8) 2…" at bounding box center [150, 161] width 194 height 37
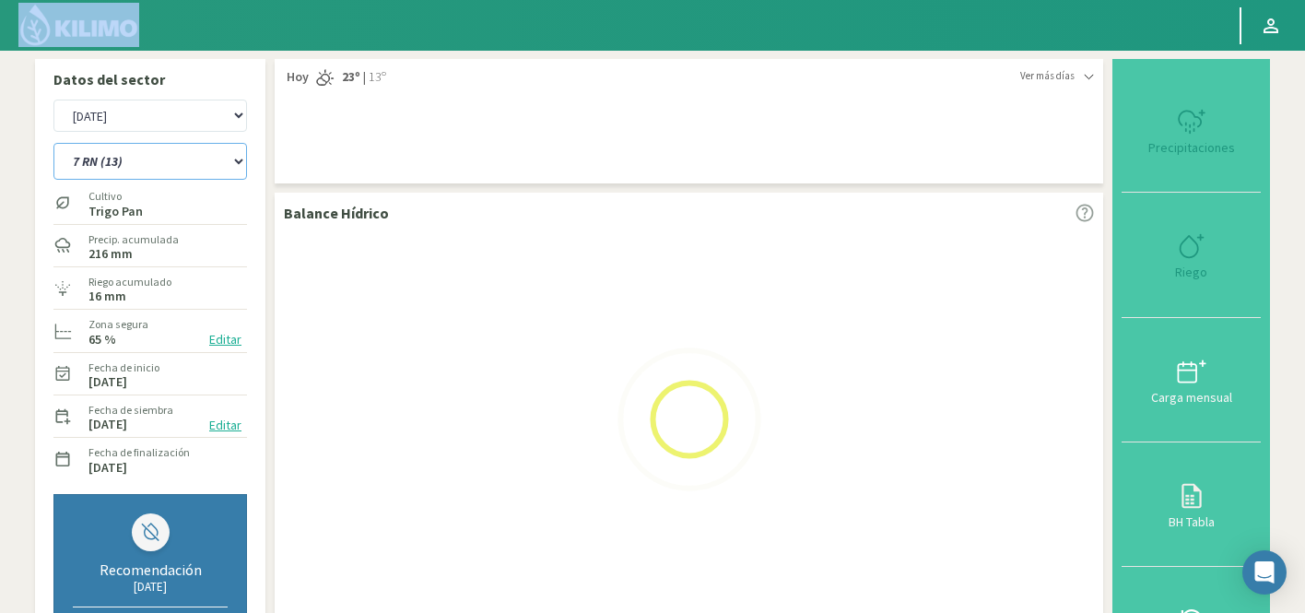
select select "413: Object"
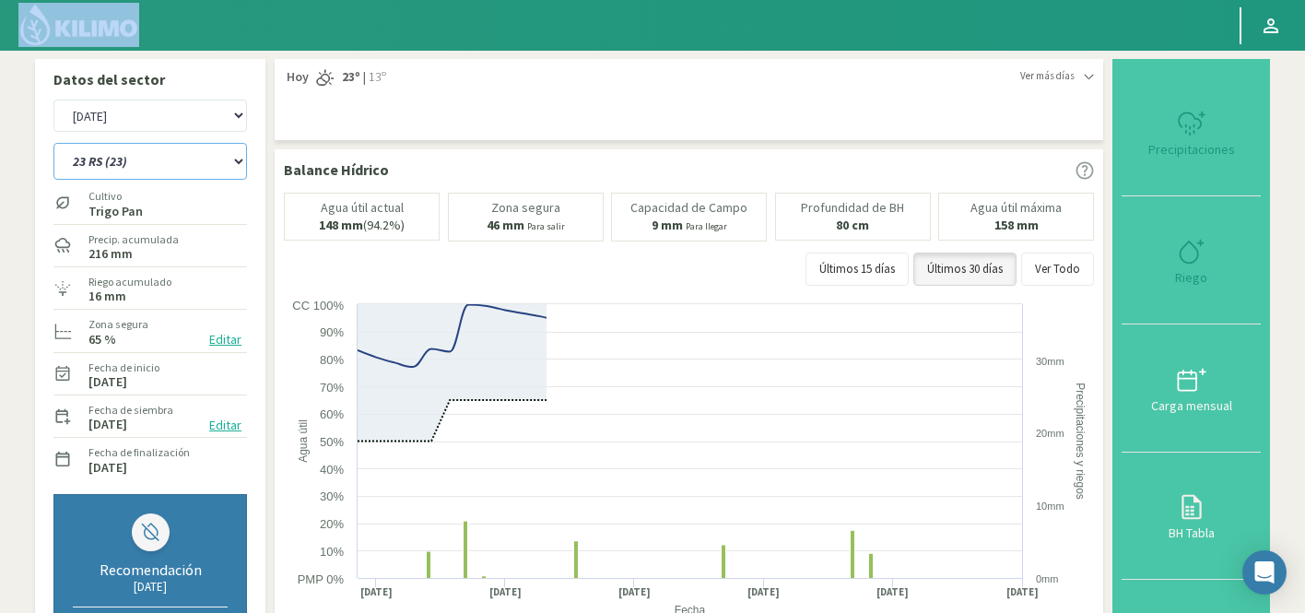
click at [143, 157] on select "12 RS (25) 17 R (1) 19 RO (6) 1RLPS 1RSR (29) 20 RN (7) 21 RAB (28) 21 RN (8) 2…" at bounding box center [150, 161] width 194 height 37
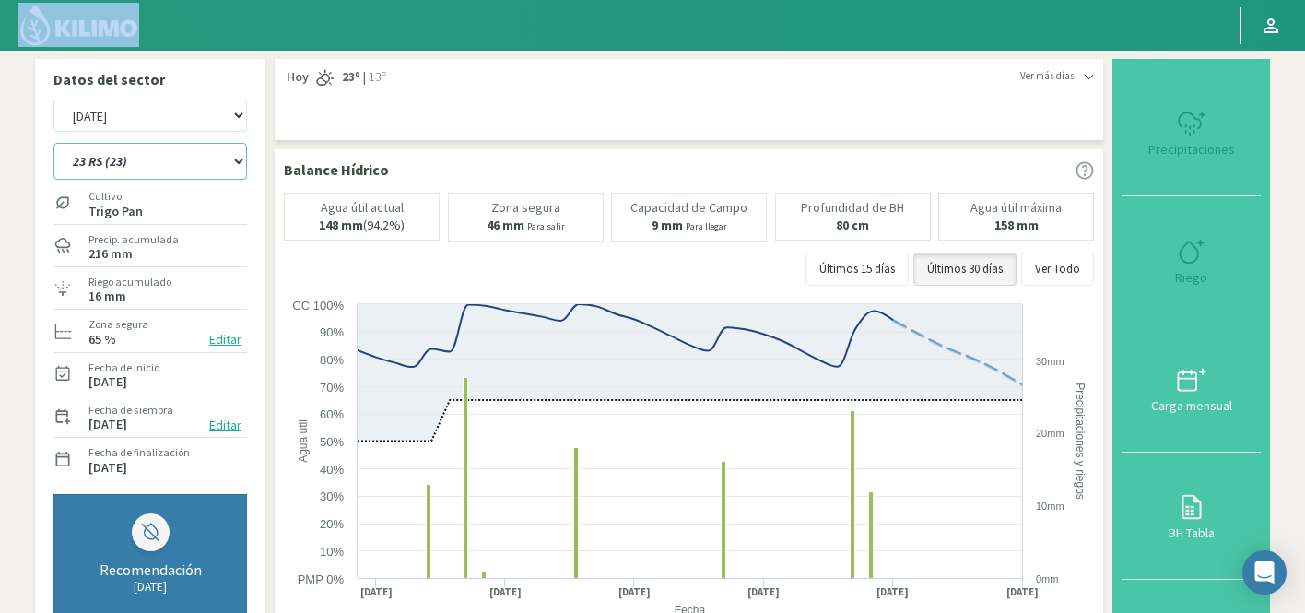
select select "4462: Object"
click at [53, 143] on select "12 RS (25) 17 R (1) 19 RO (6) 1RLPS 1RSR (29) 20 RN (7) 21 RAB (28) 21 RN (8) 2…" at bounding box center [150, 161] width 194 height 37
click at [109, 155] on select "12 RS (25) 17 R (1) 19 RO (6) 1RLPS 1RSR (29) 20 RN (7) 21 RAB (28) 21 RN (8) 2…" at bounding box center [150, 161] width 194 height 37
click at [53, 143] on select "12 RS (25) 17 R (1) 19 RO (6) 1RLPS 1RSR (29) 20 RN (7) 21 RAB (28) 21 RN (8) 2…" at bounding box center [150, 161] width 194 height 37
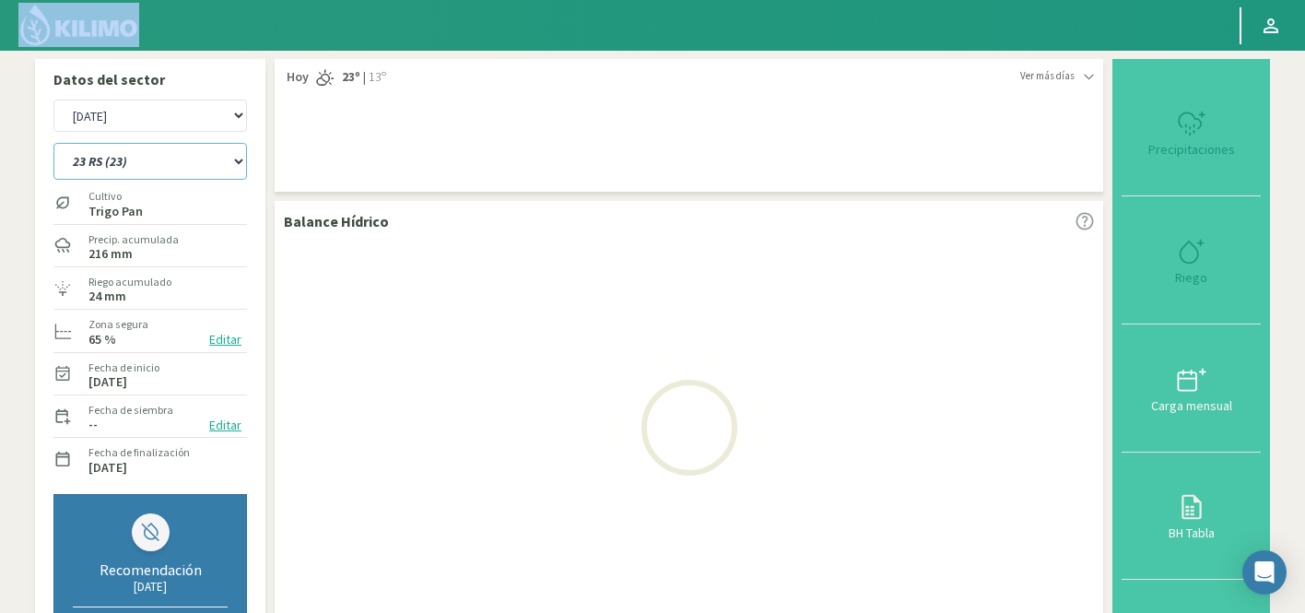
select select "464: Object"
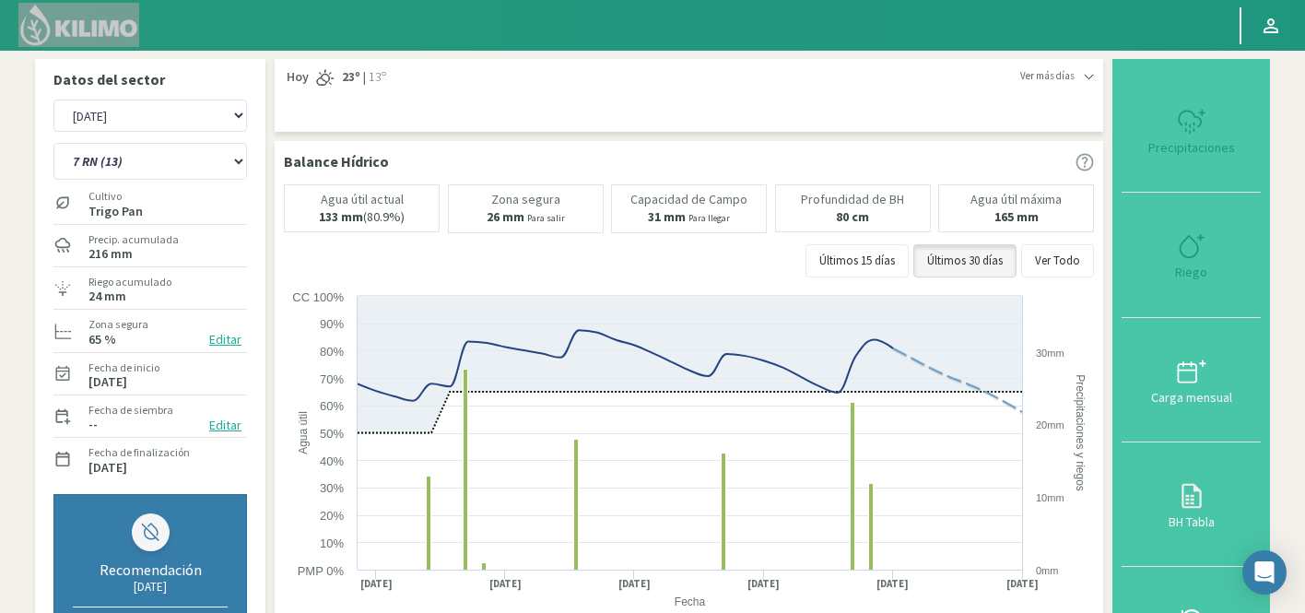
select select "4762: Object"
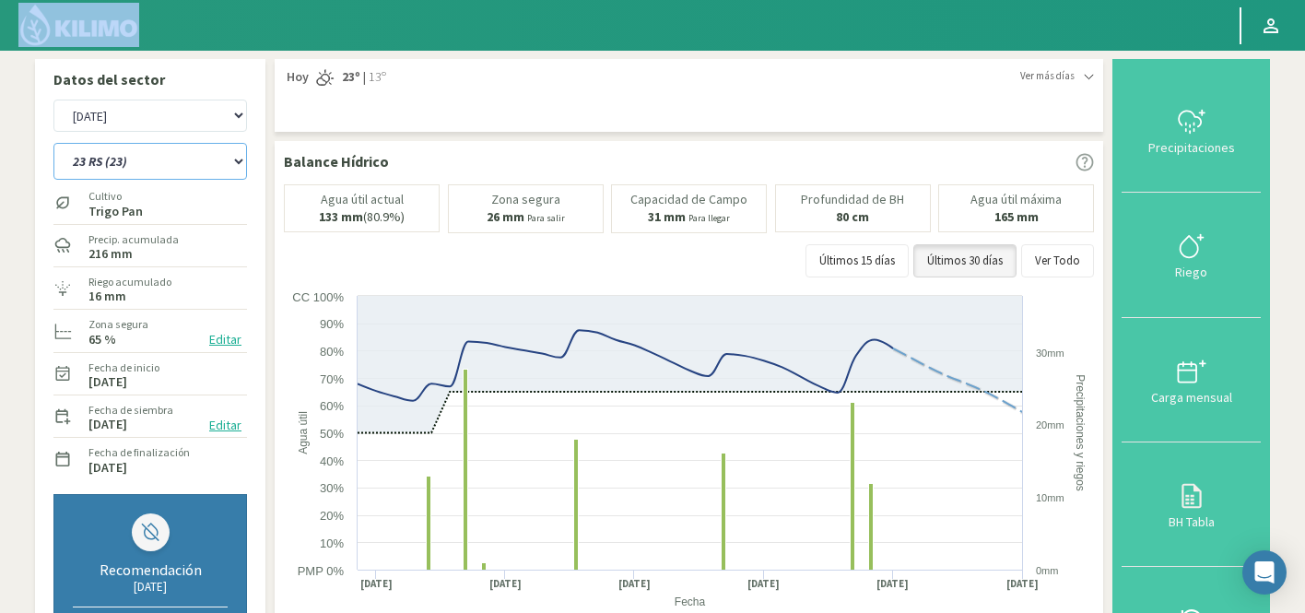
click at [130, 178] on select "12 RS (25) 17 R (1) 19 RO (6) 1RLPS 1RSR (29) 20 RN (7) 21 RAB (28) 21 RN (8) 2…" at bounding box center [150, 161] width 194 height 37
click at [53, 143] on select "12 RS (25) 17 R (1) 19 RO (6) 1RLPS 1RSR (29) 20 RN (7) 21 RAB (28) 21 RN (8) 2…" at bounding box center [150, 161] width 194 height 37
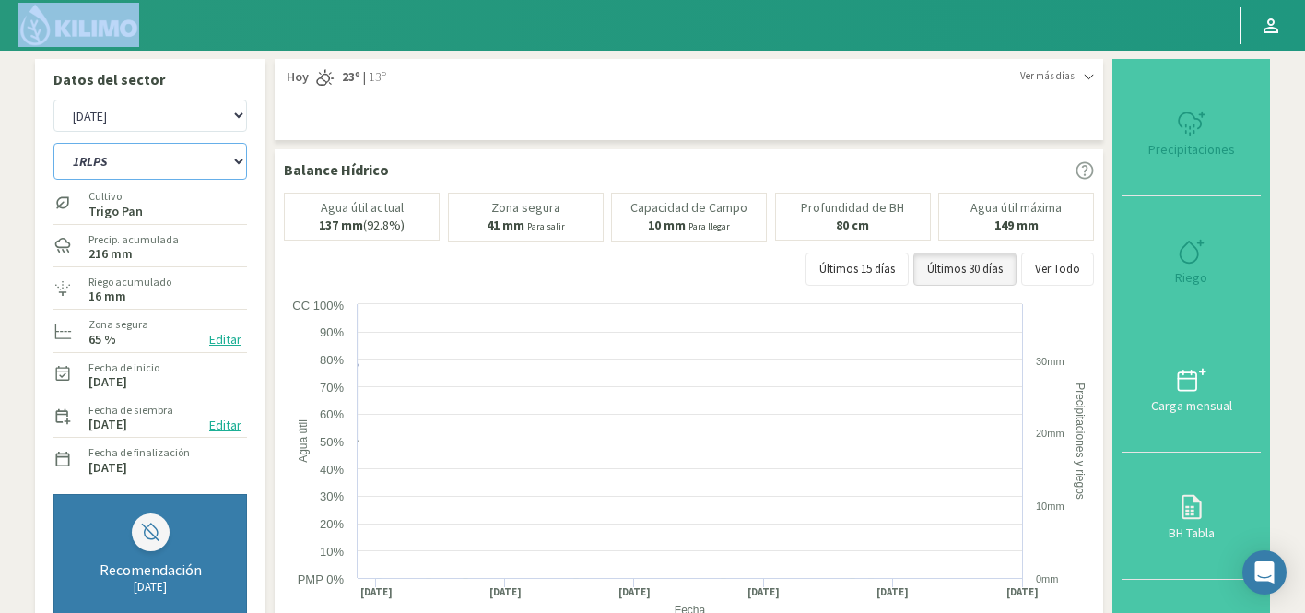
select select "475: Object"
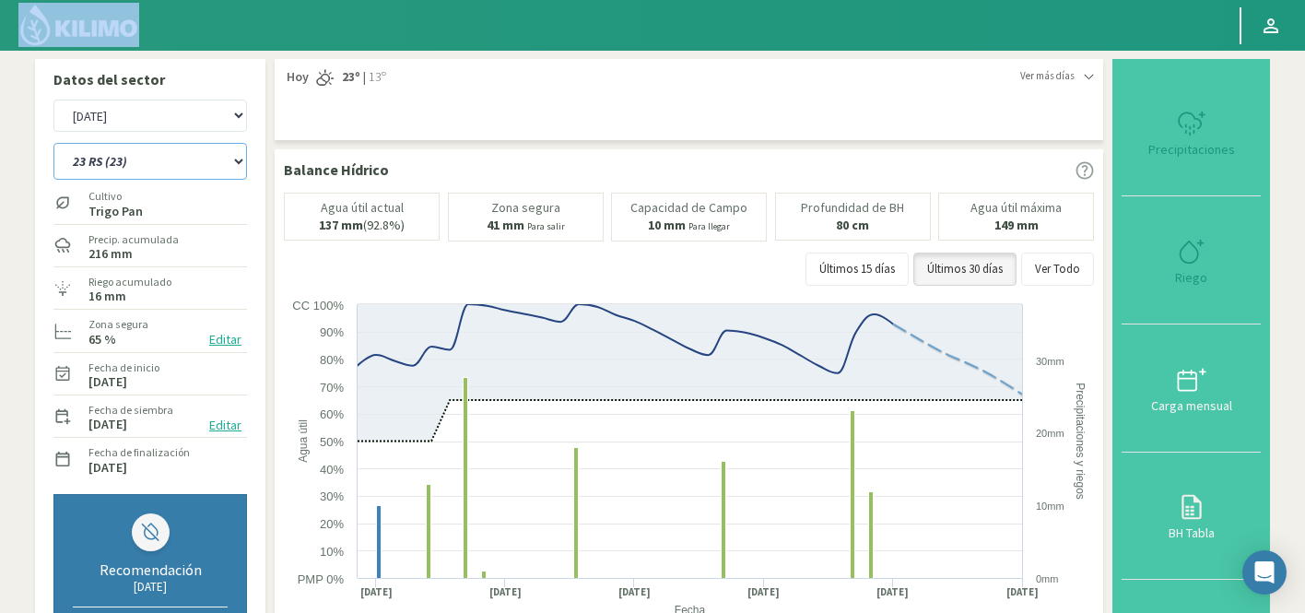
select select "5062: Object"
click at [119, 160] on select "12 RS (25) 17 R (1) 19 RO (6) 1RLPS 1RSR (29) 20 RN (7) 21 RAB (28) 21 RN (8) 2…" at bounding box center [150, 161] width 194 height 37
click at [53, 143] on select "12 RS (25) 17 R (1) 19 RO (6) 1RLPS 1RSR (29) 20 RN (7) 21 RAB (28) 21 RN (8) 2…" at bounding box center [150, 161] width 194 height 37
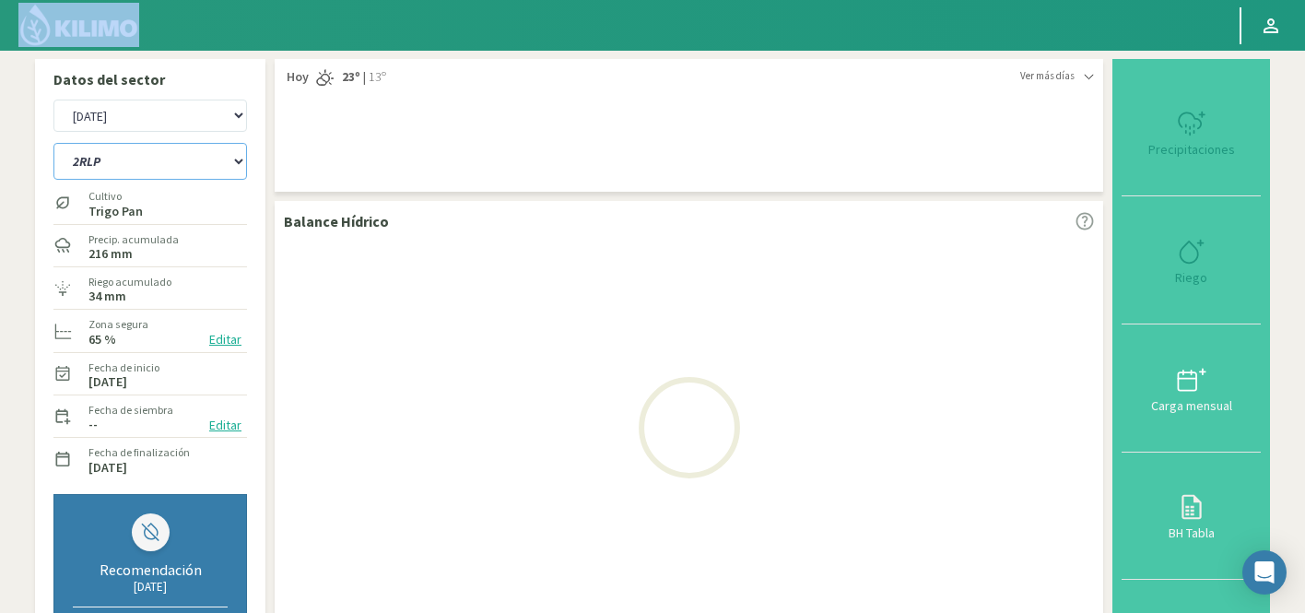
select select "499: Object"
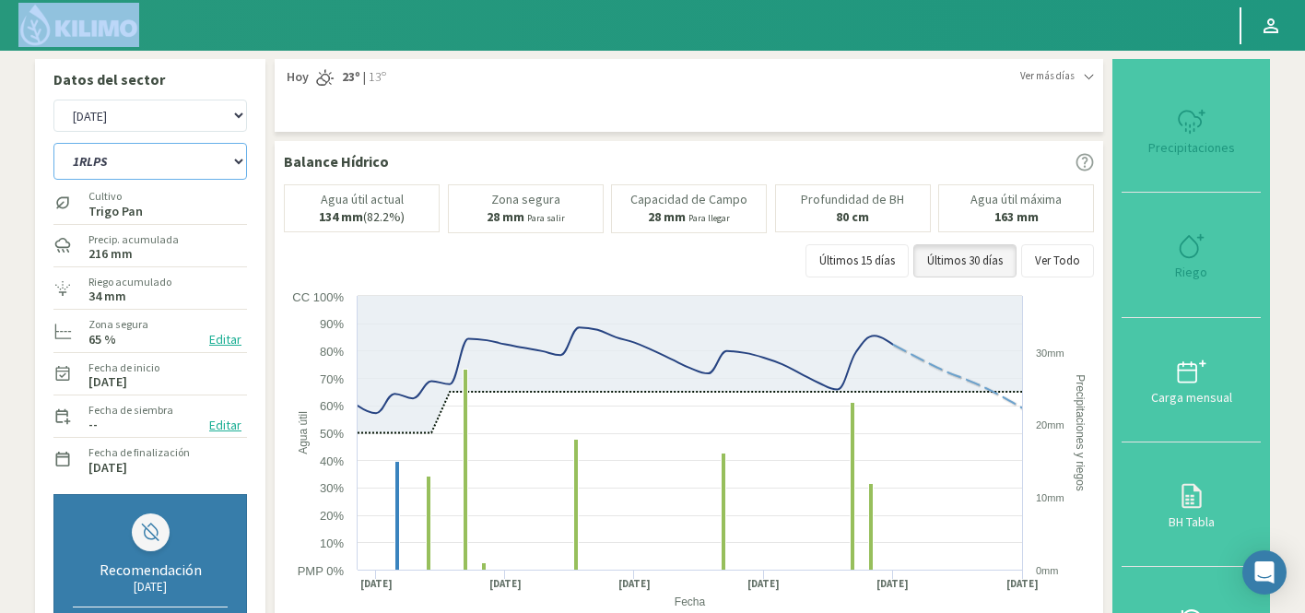
select select "5362: Object"
select select "541: Object"
